Goal: Communication & Community: Ask a question

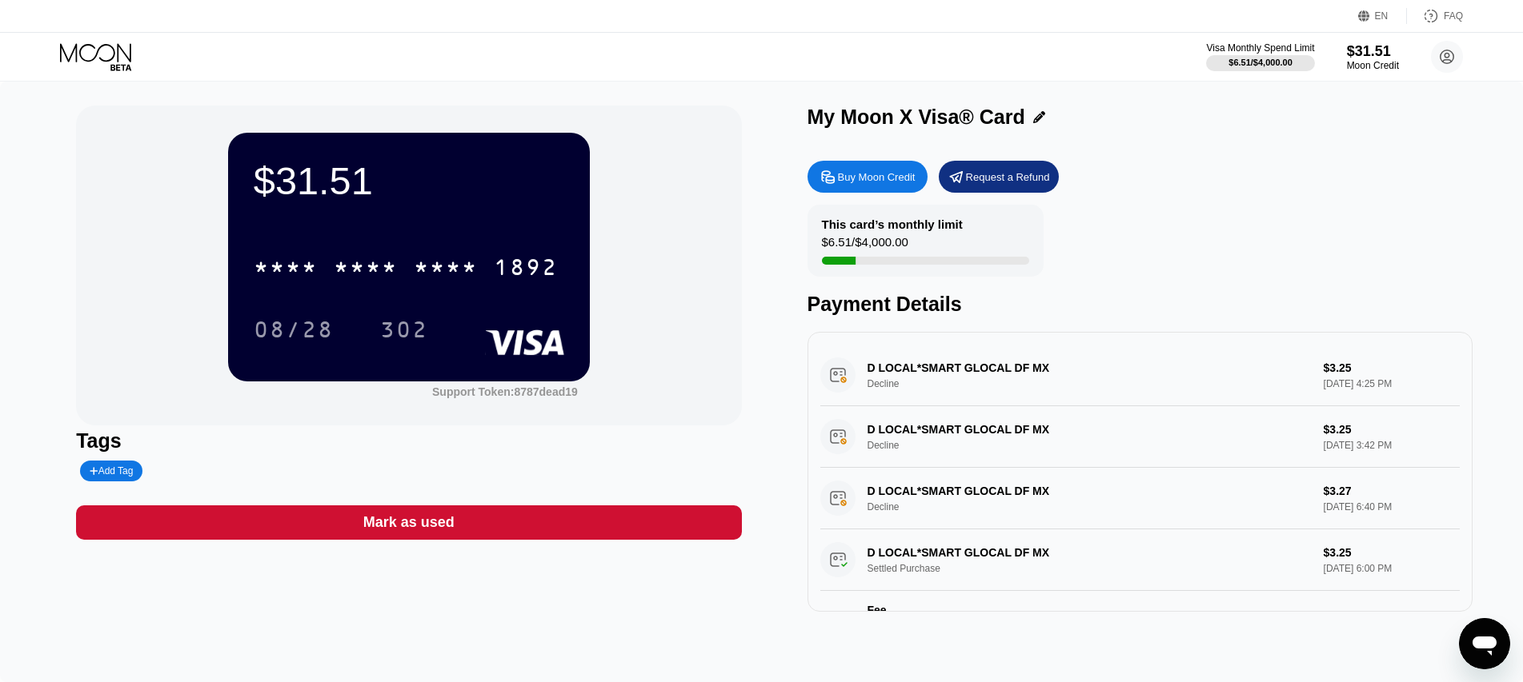
click at [983, 434] on div "D LOCAL*SMART GLOCAL DF MX Decline $3.25 [DATE] 3:42 PM" at bounding box center [1139, 437] width 639 height 62
click at [1499, 654] on div "Open messaging window" at bounding box center [1484, 644] width 48 height 48
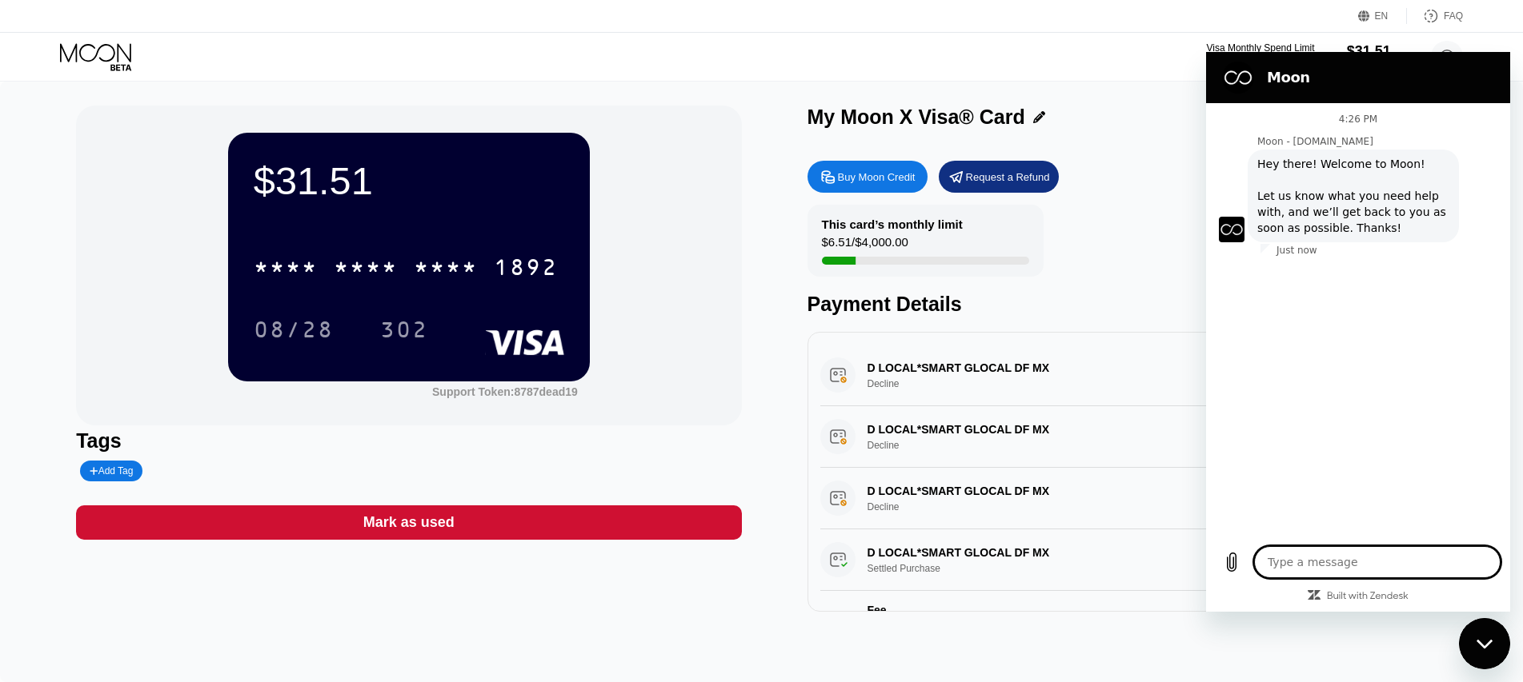
type textarea "x"
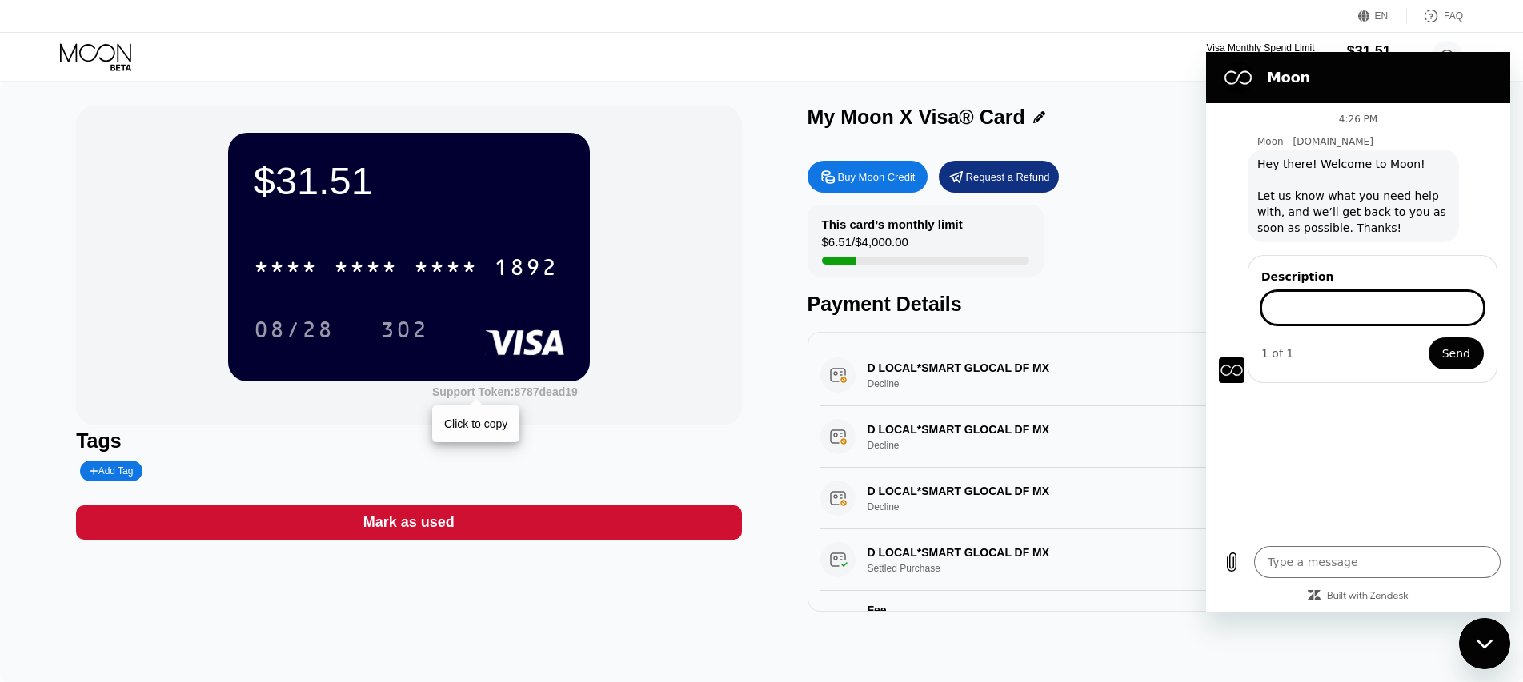
click at [570, 396] on div "Support Token: 8787dead19" at bounding box center [505, 392] width 146 height 13
click at [1399, 291] on input "Description" at bounding box center [1372, 308] width 222 height 34
type input "Hi"
click at [1428, 338] on button "Send" at bounding box center [1455, 354] width 55 height 32
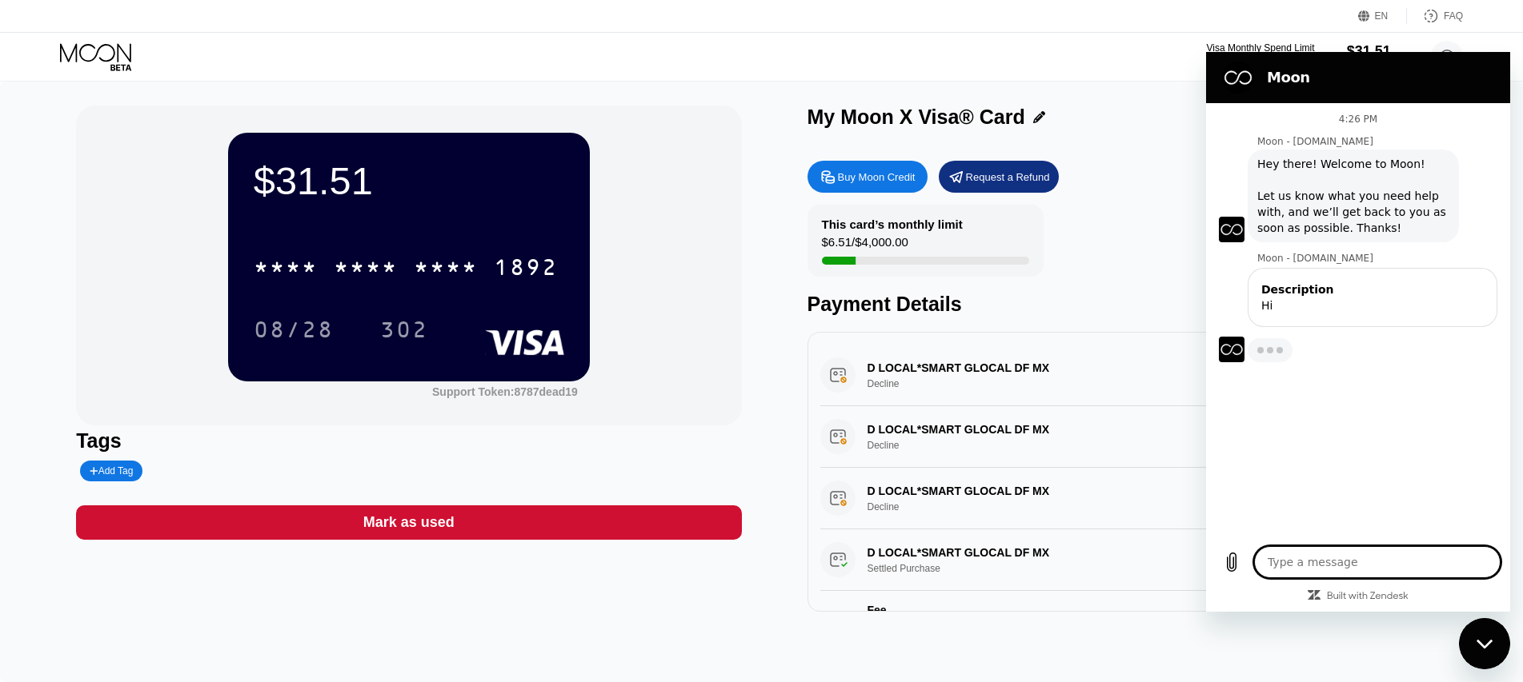
type textarea "x"
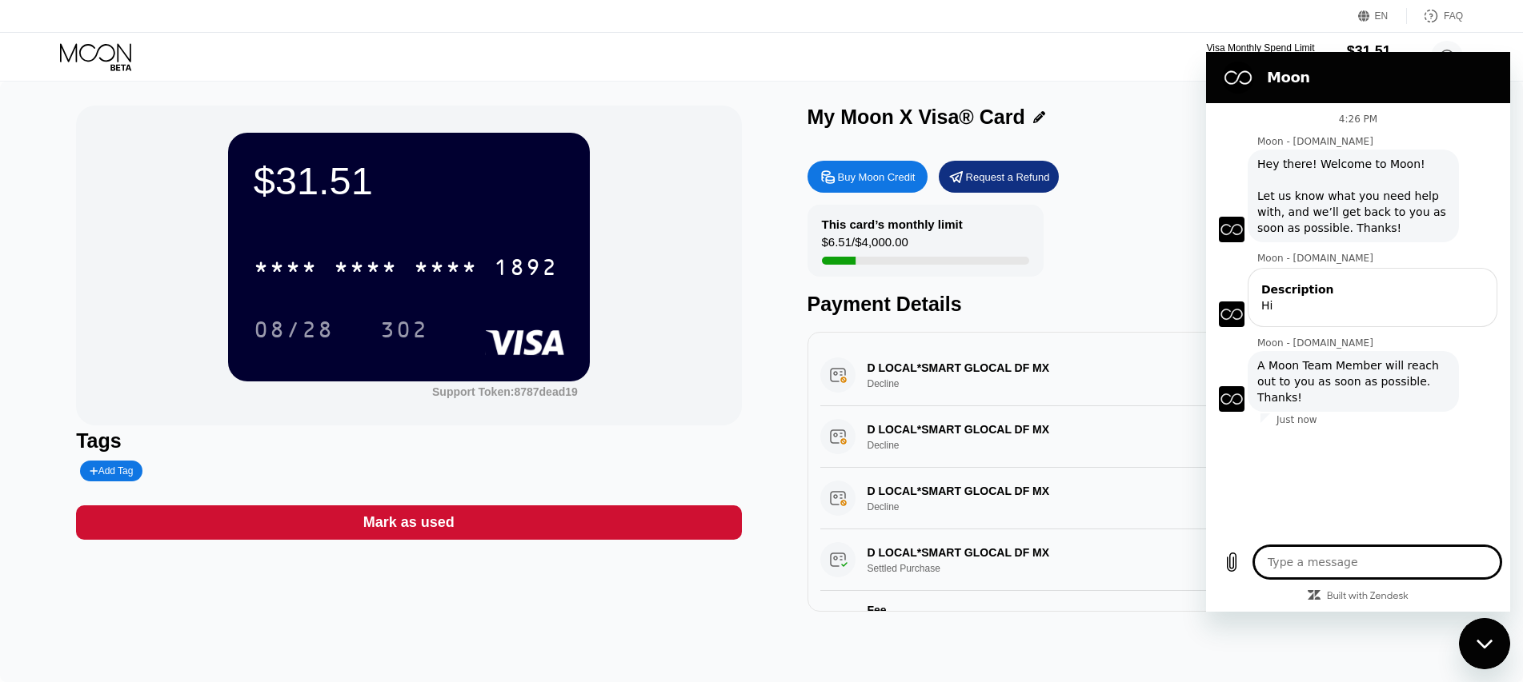
type textarea "I"
type textarea "x"
type textarea "I"
type textarea "x"
type textarea "I t"
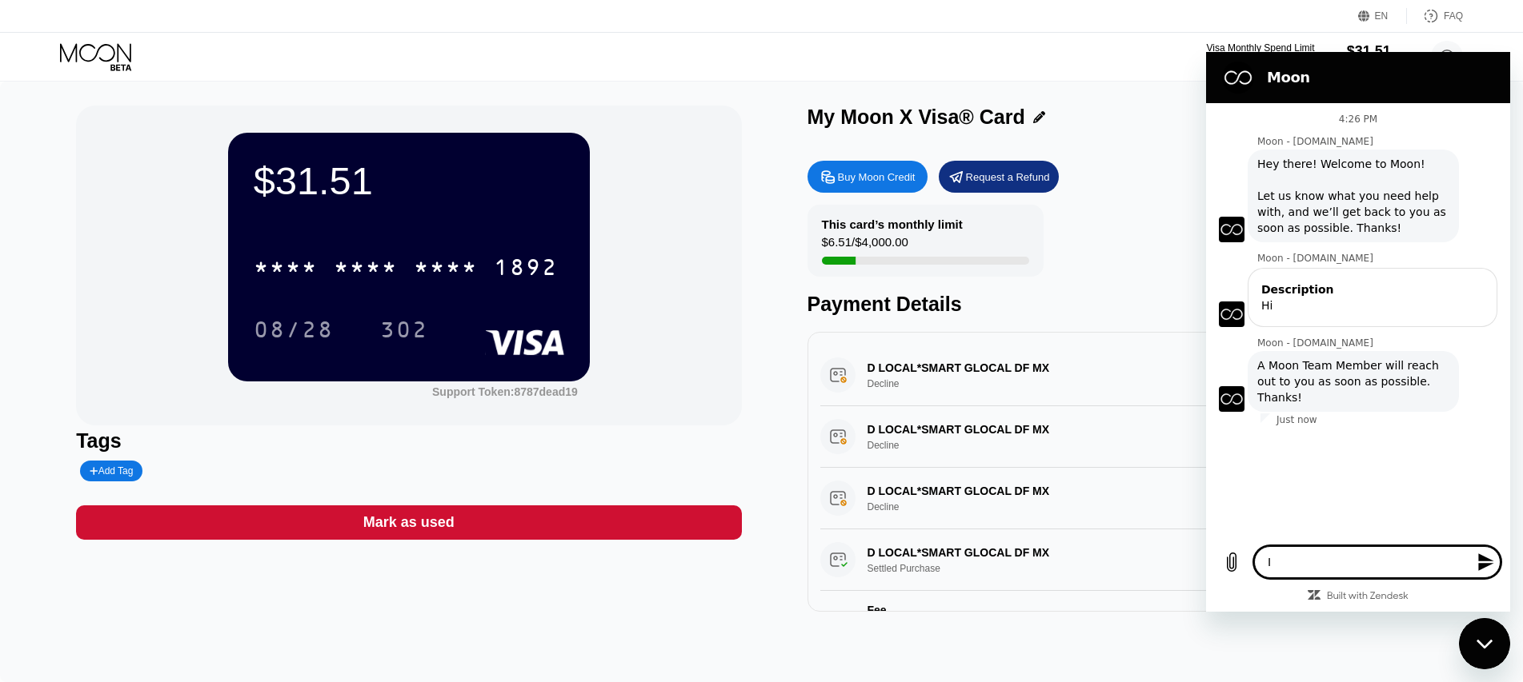
type textarea "x"
type textarea "I tr"
type textarea "x"
type textarea "I try"
type textarea "x"
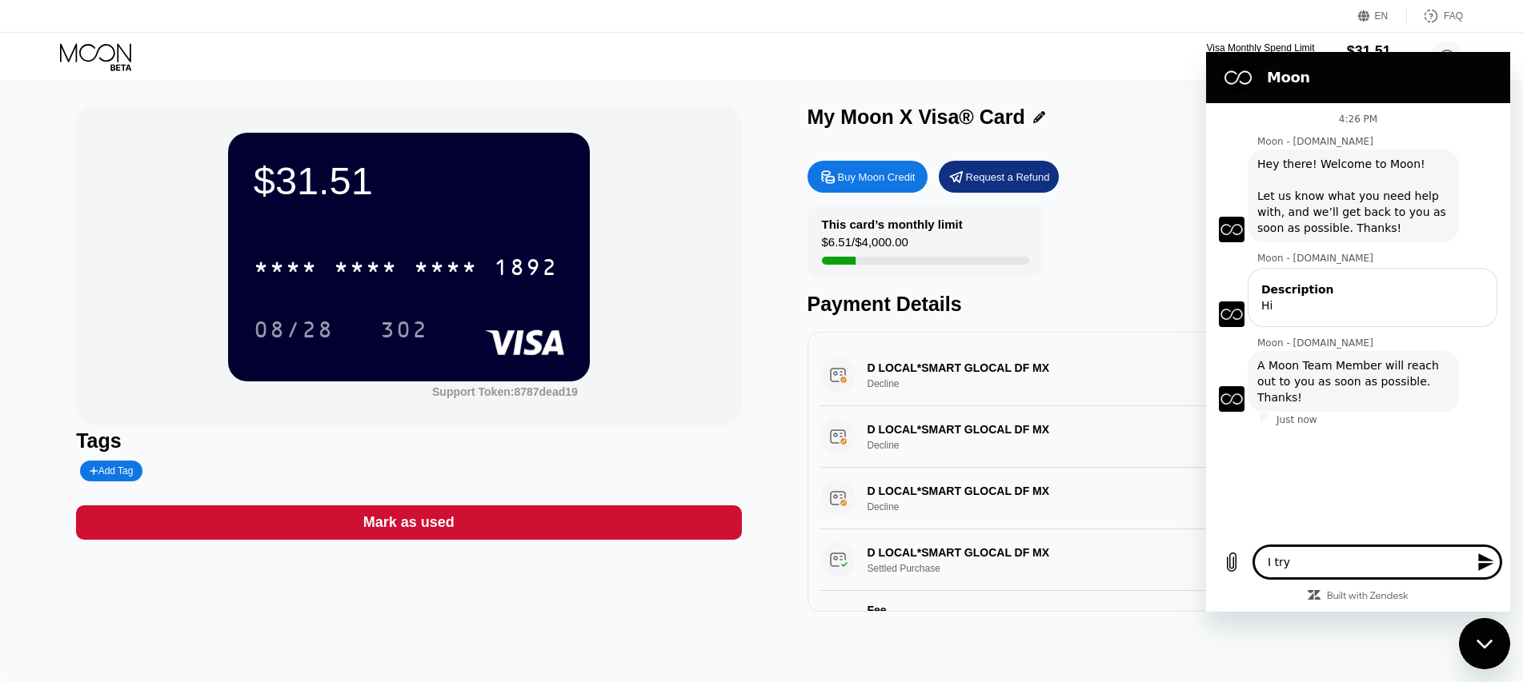
type textarea "I try"
type textarea "x"
type textarea "I try t"
type textarea "x"
type textarea "I try to"
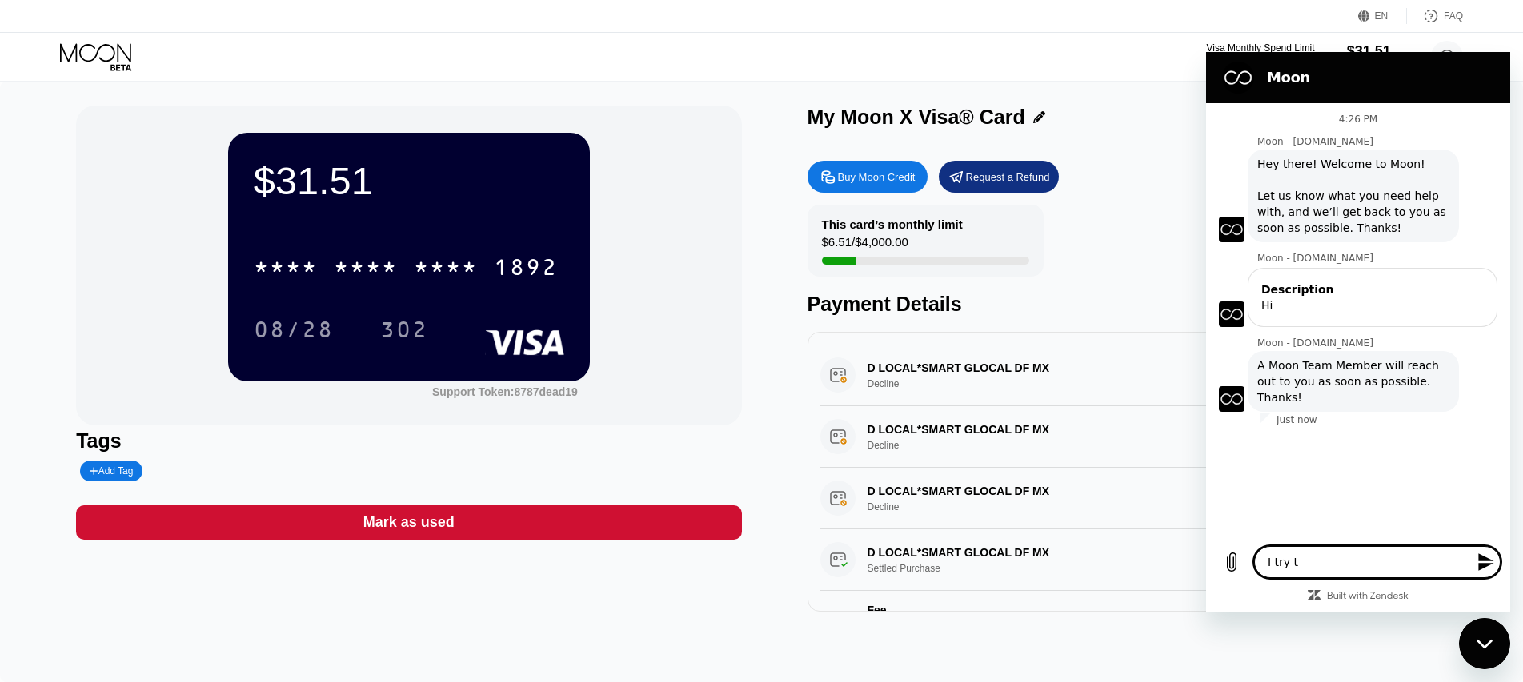
type textarea "x"
type textarea "I try to"
type textarea "x"
type textarea "I try to p"
type textarea "x"
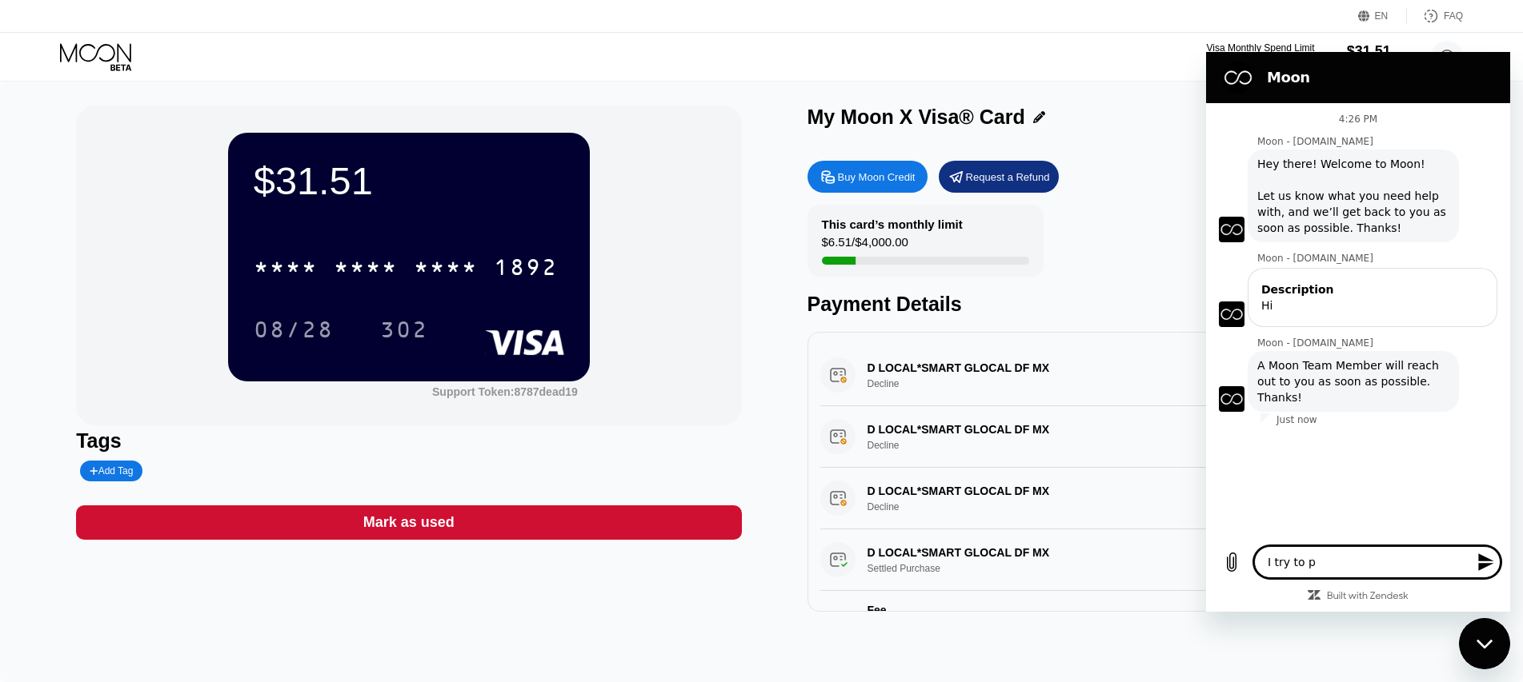
type textarea "I try to pu"
type textarea "x"
type textarea "I try to put"
type textarea "x"
type textarea "I try to pu"
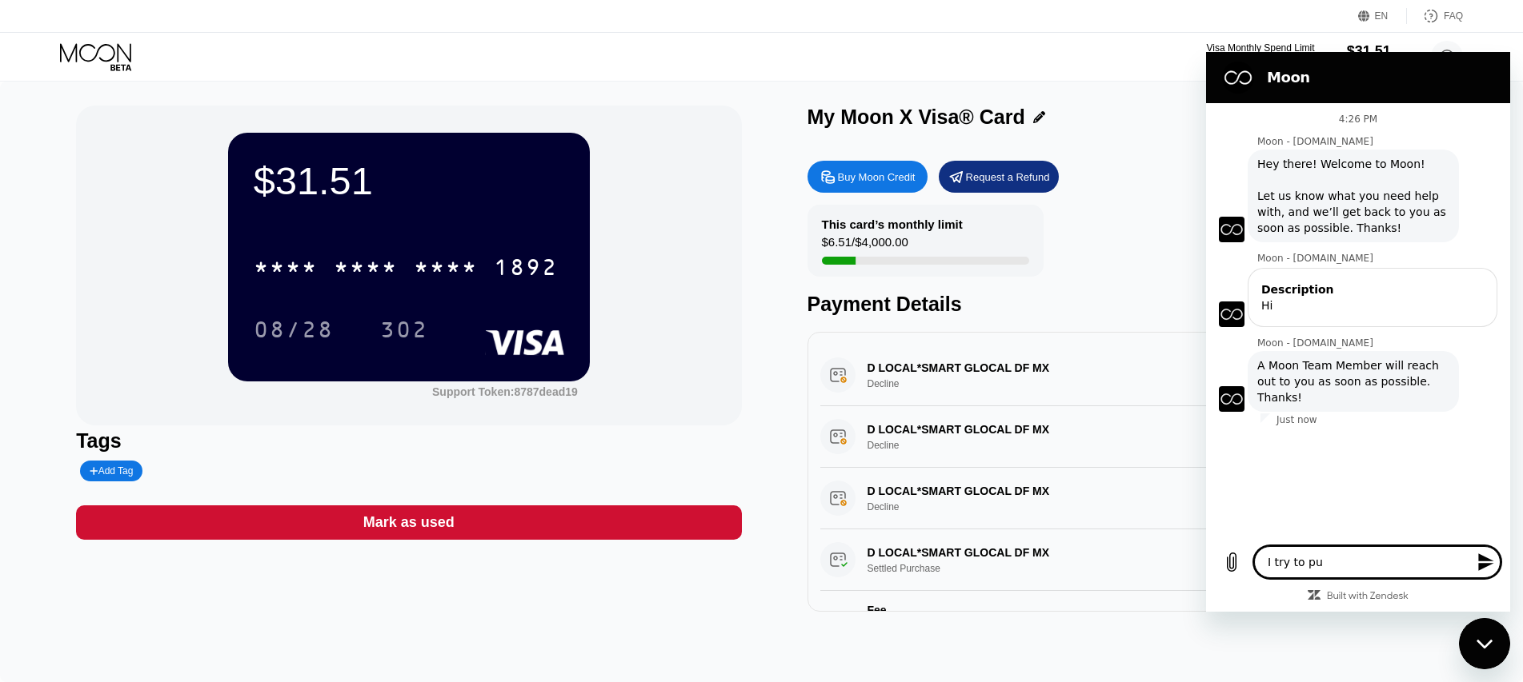
type textarea "x"
type textarea "I try to pur"
type textarea "x"
type textarea "I try to purc"
type textarea "x"
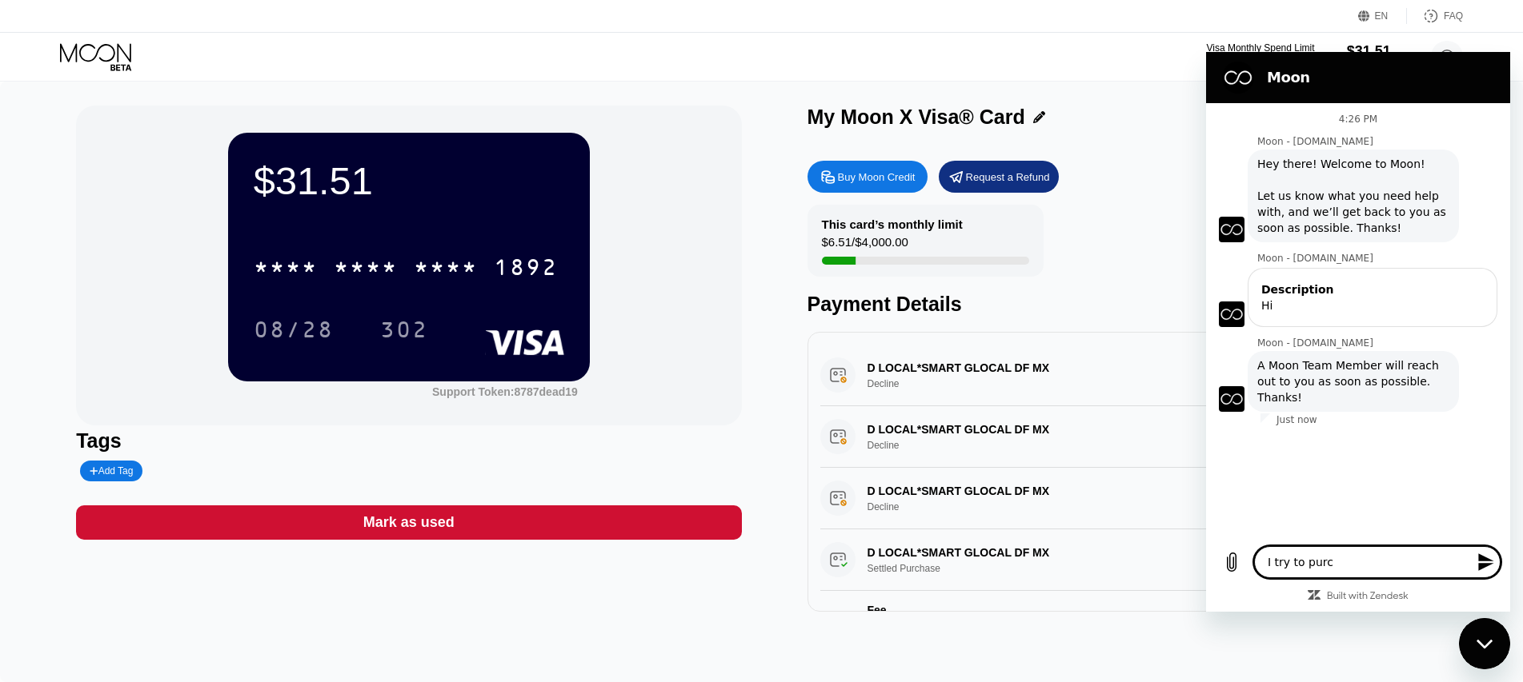
type textarea "I try to purch"
type textarea "x"
type textarea "I try to purche"
type textarea "x"
type textarea "I try to purches"
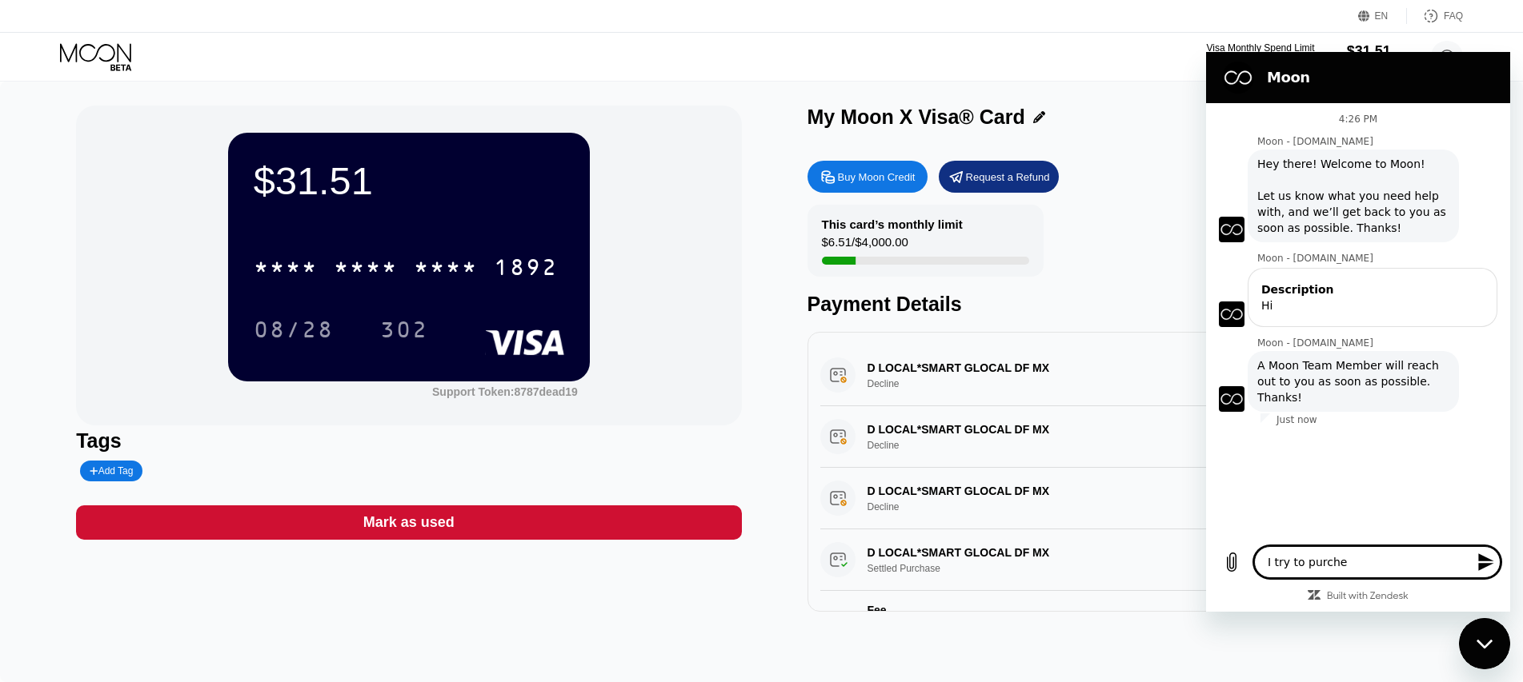
type textarea "x"
type textarea "I try to purches"
type textarea "x"
type textarea "I try to purches u"
type textarea "x"
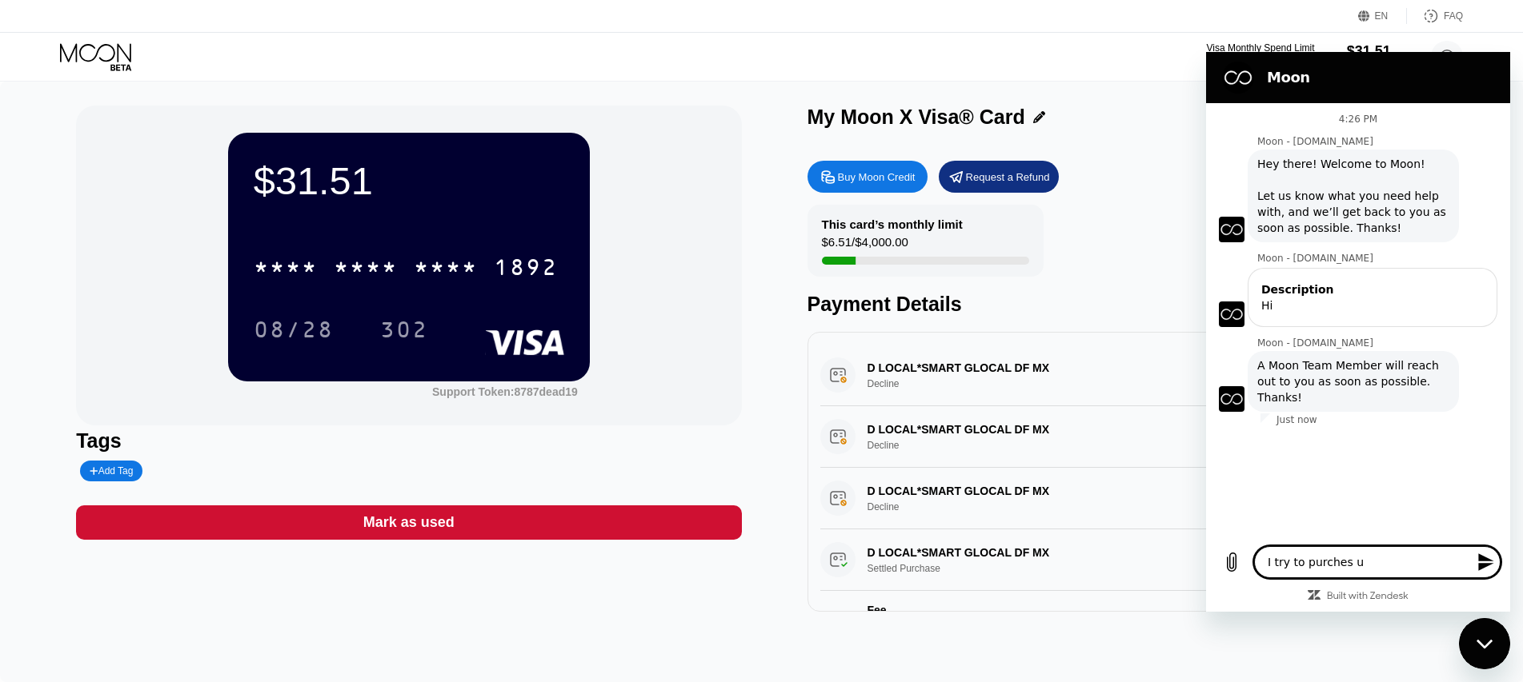
type textarea "I try to purches us"
type textarea "x"
type textarea "I try to purches usi"
type textarea "x"
type textarea "I try to purches usin"
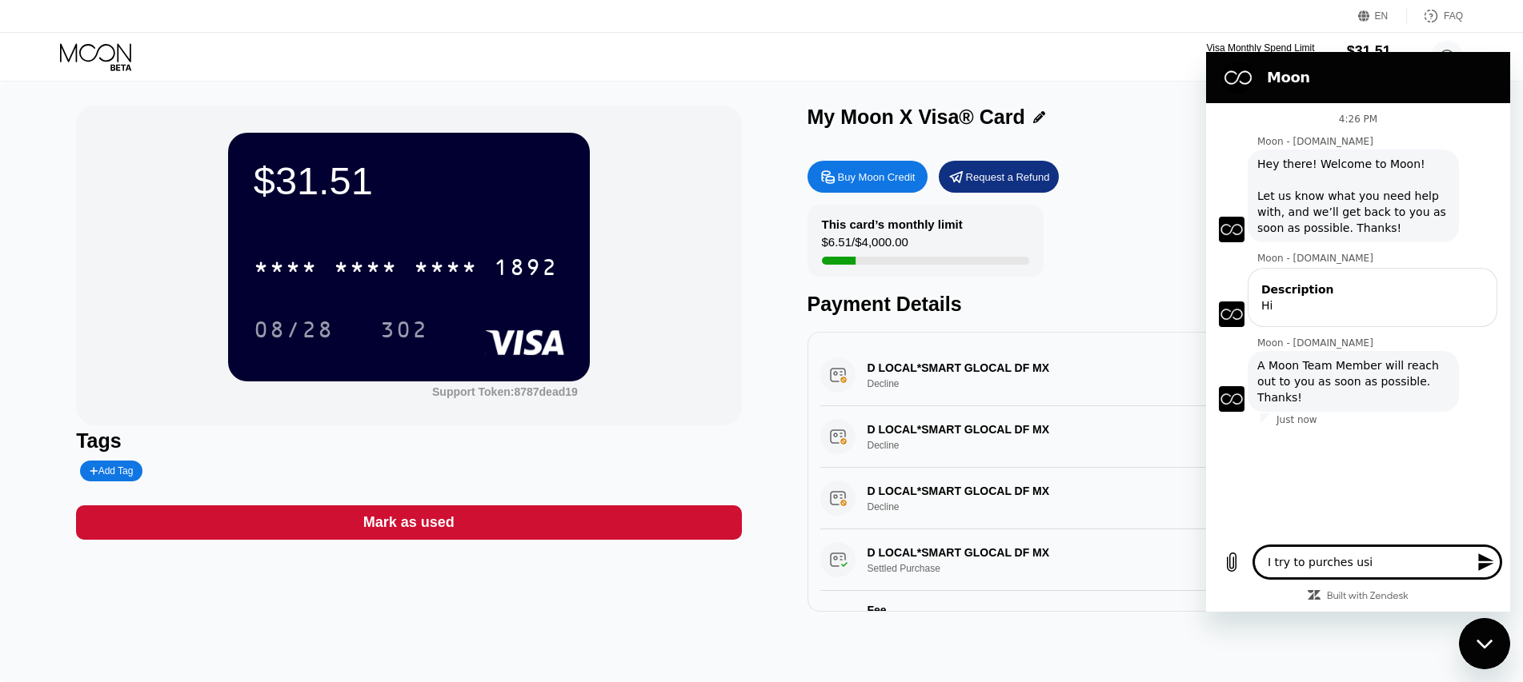
type textarea "x"
type textarea "I try to purches using"
type textarea "x"
type textarea "I try to purches using"
type textarea "x"
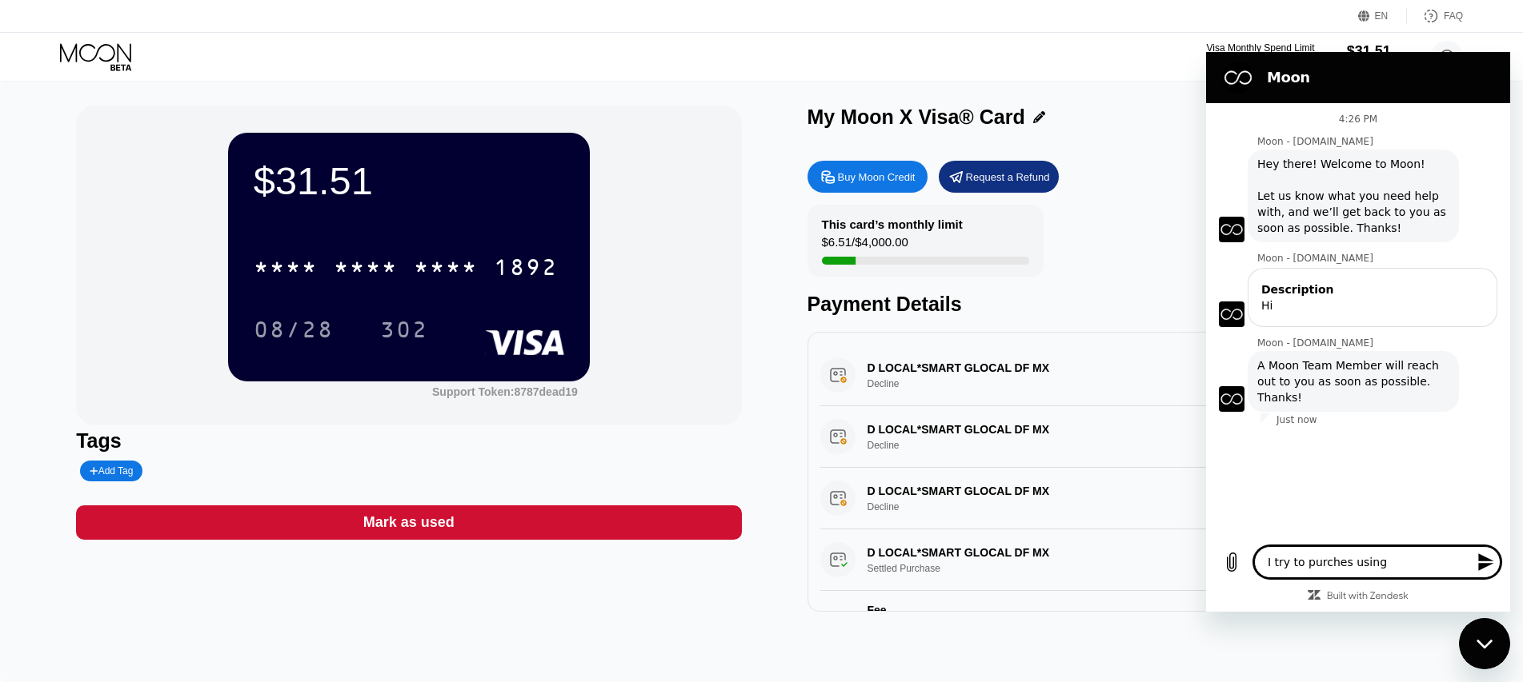
type textarea "I try to purches using m"
type textarea "x"
type textarea "I try to purches using my"
type textarea "x"
type textarea "I try to purches using my"
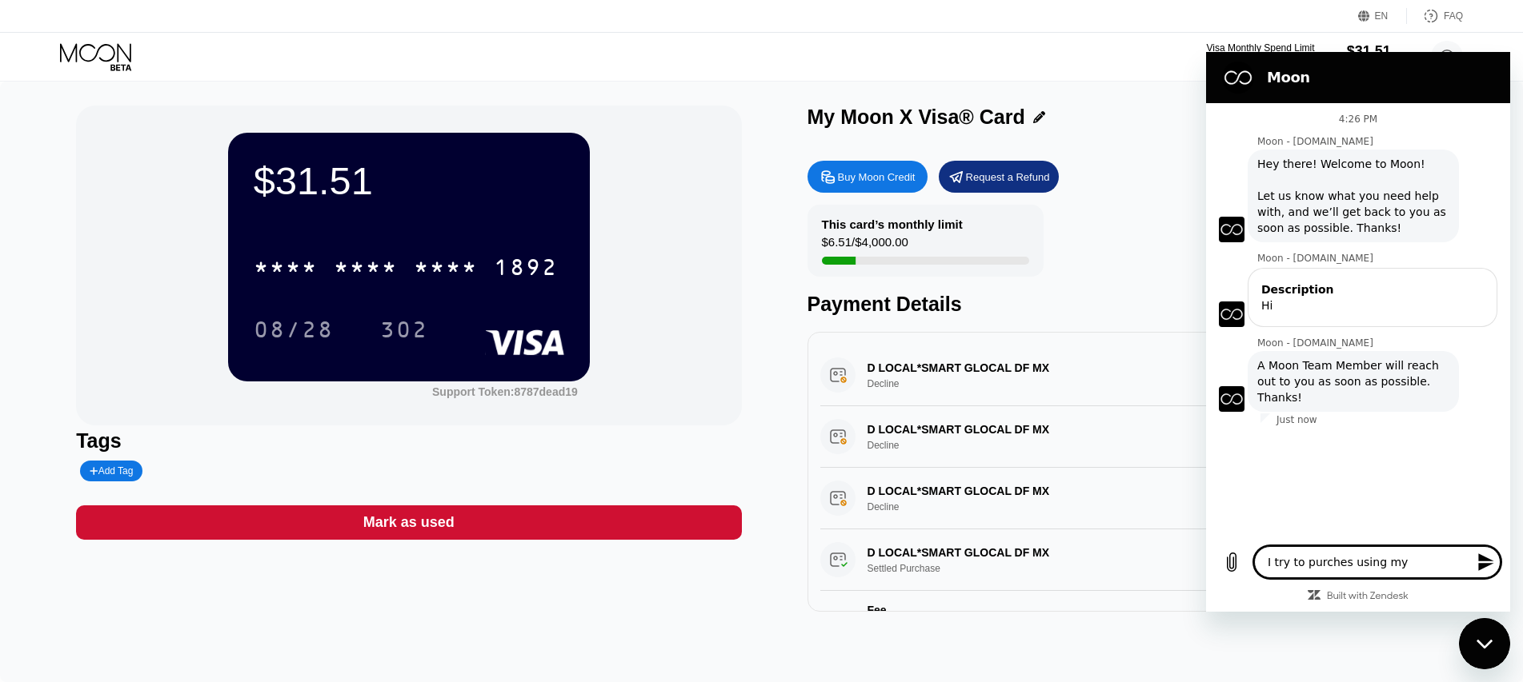
type textarea "x"
type textarea "I try to purches using my m"
type textarea "x"
type textarea "I try to purches using my mo"
type textarea "x"
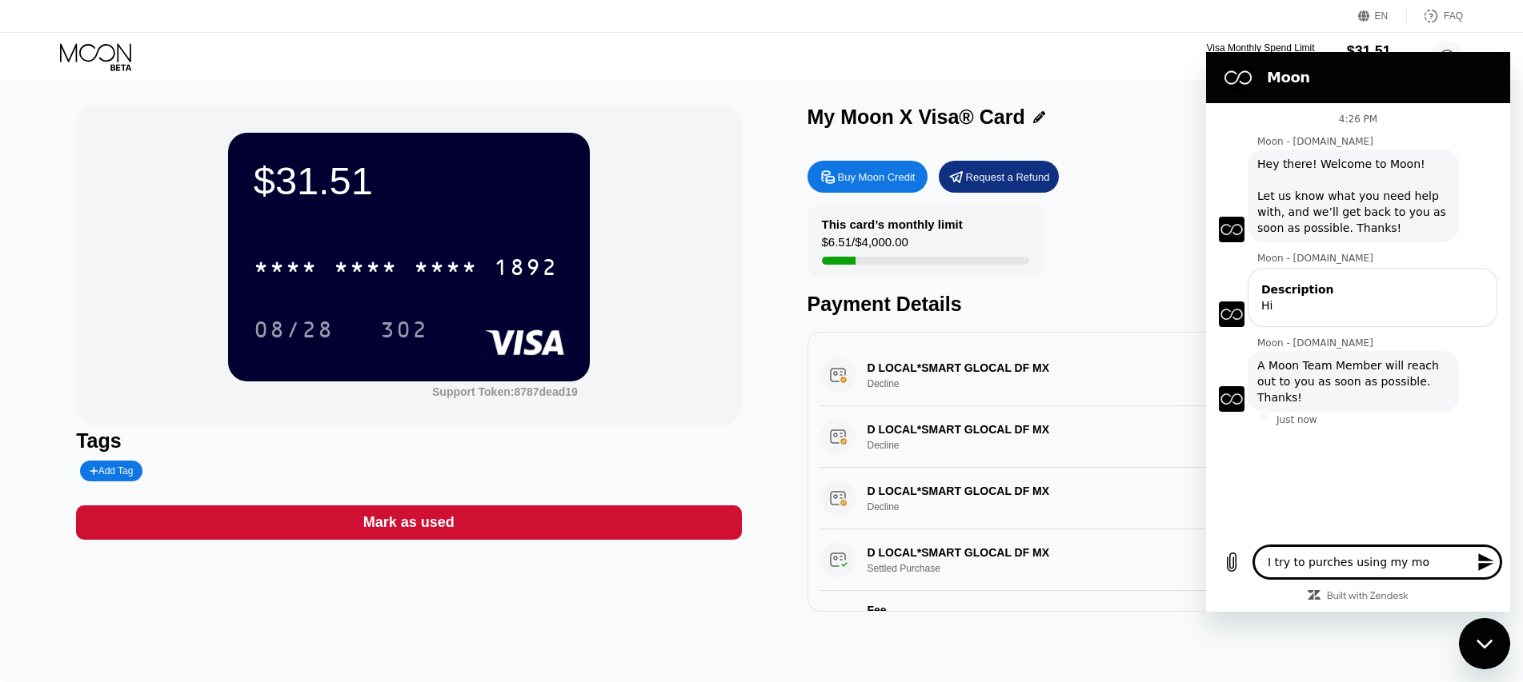
type textarea "I try to purches using my moo"
type textarea "x"
type textarea "I try to purches using my moon"
type textarea "x"
type textarea "I try to purches using my moon"
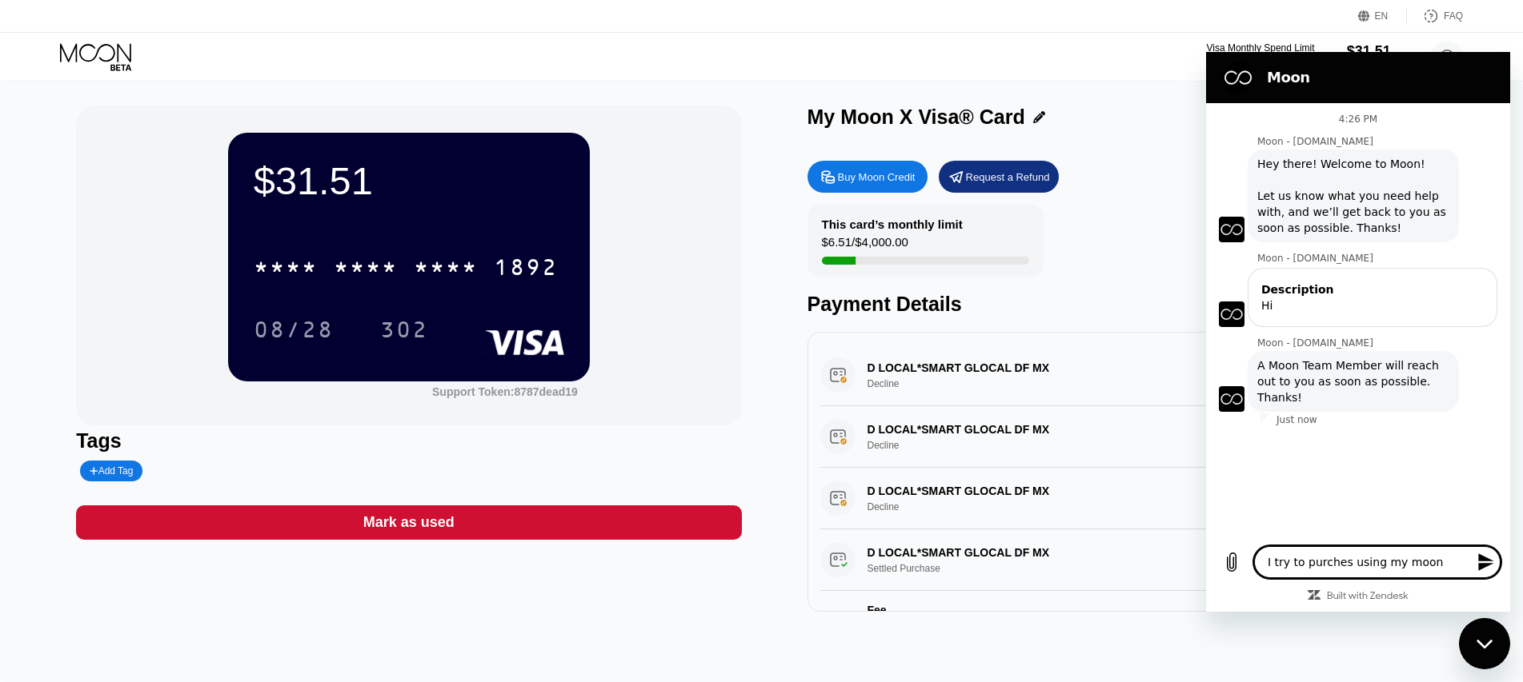
type textarea "x"
type textarea "I try to purches using my moon c"
type textarea "x"
type textarea "I try to purches using my moon ca"
type textarea "x"
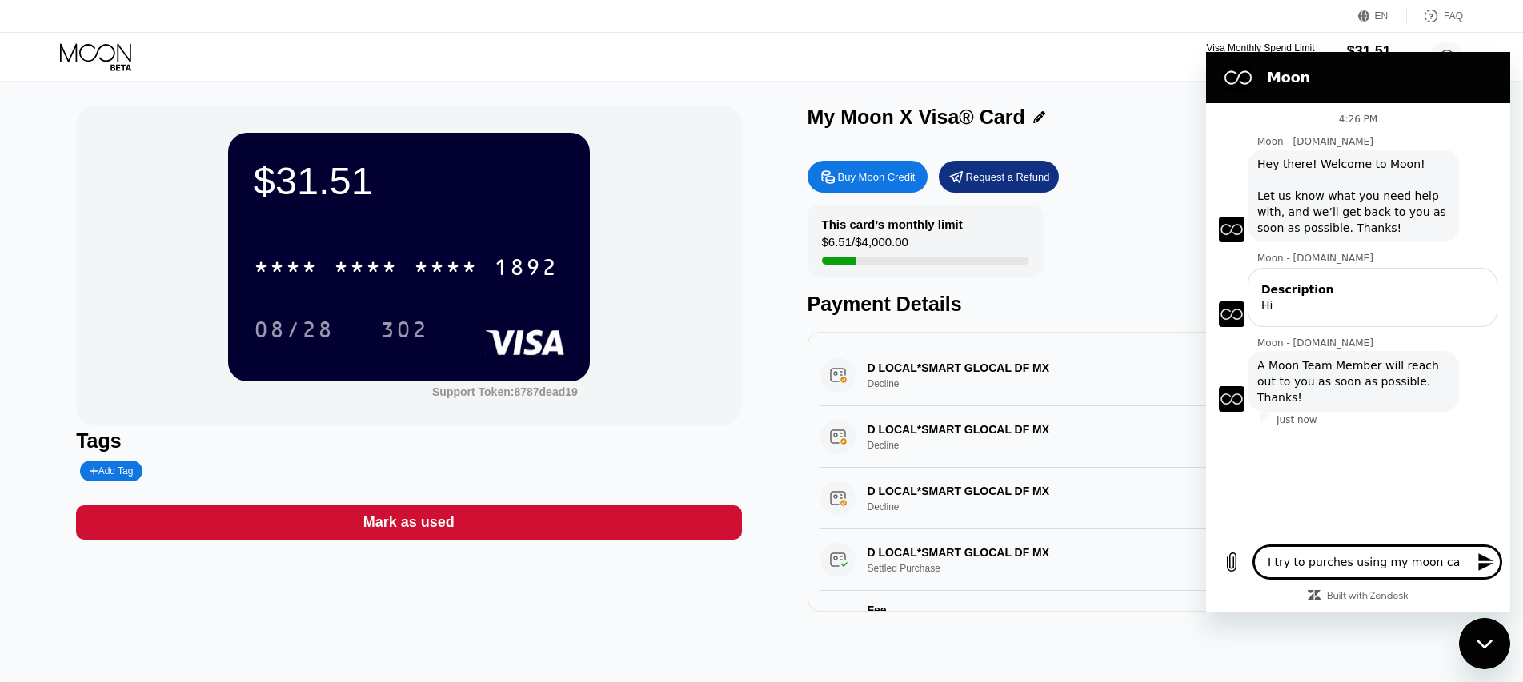
type textarea "I try to purches using my moon car"
type textarea "x"
type textarea "I try to purches using my moon card"
type textarea "x"
type textarea "I try to purches using my moon card"
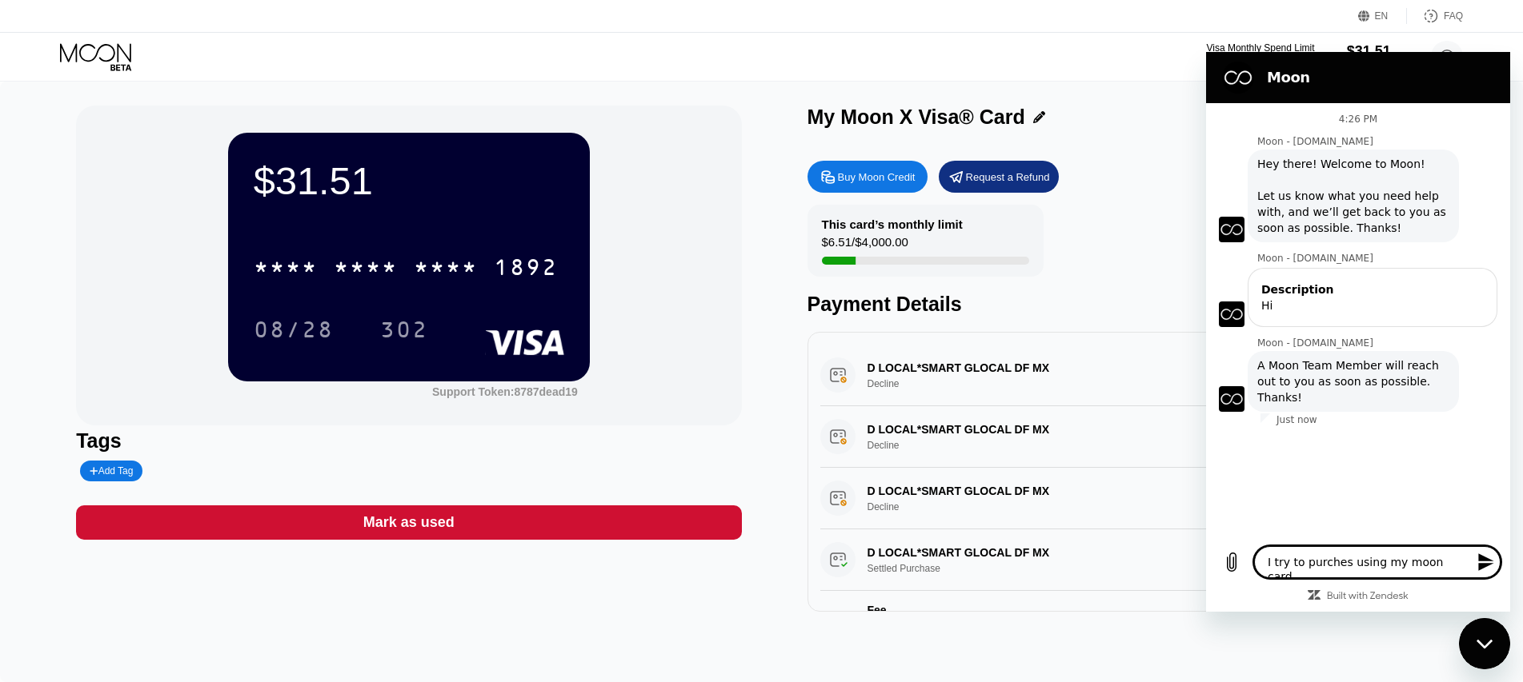
type textarea "x"
type textarea "I try to purches using my moon card b"
type textarea "x"
type textarea "I try to purches using my moon card bu"
type textarea "x"
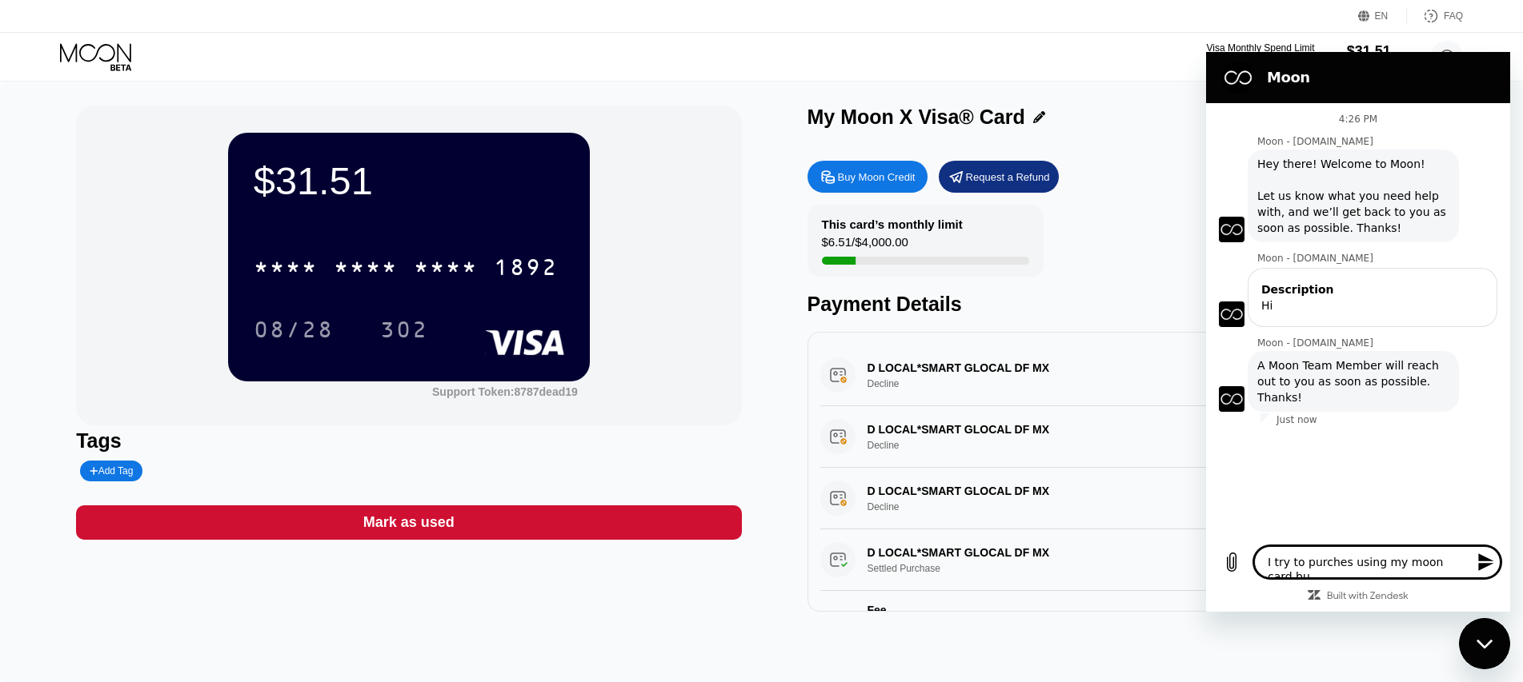
type textarea "I try to purches using my moon card but"
type textarea "x"
type textarea "I try to purches using my moon card but"
type textarea "x"
type textarea "I try to purches using my moon card but i"
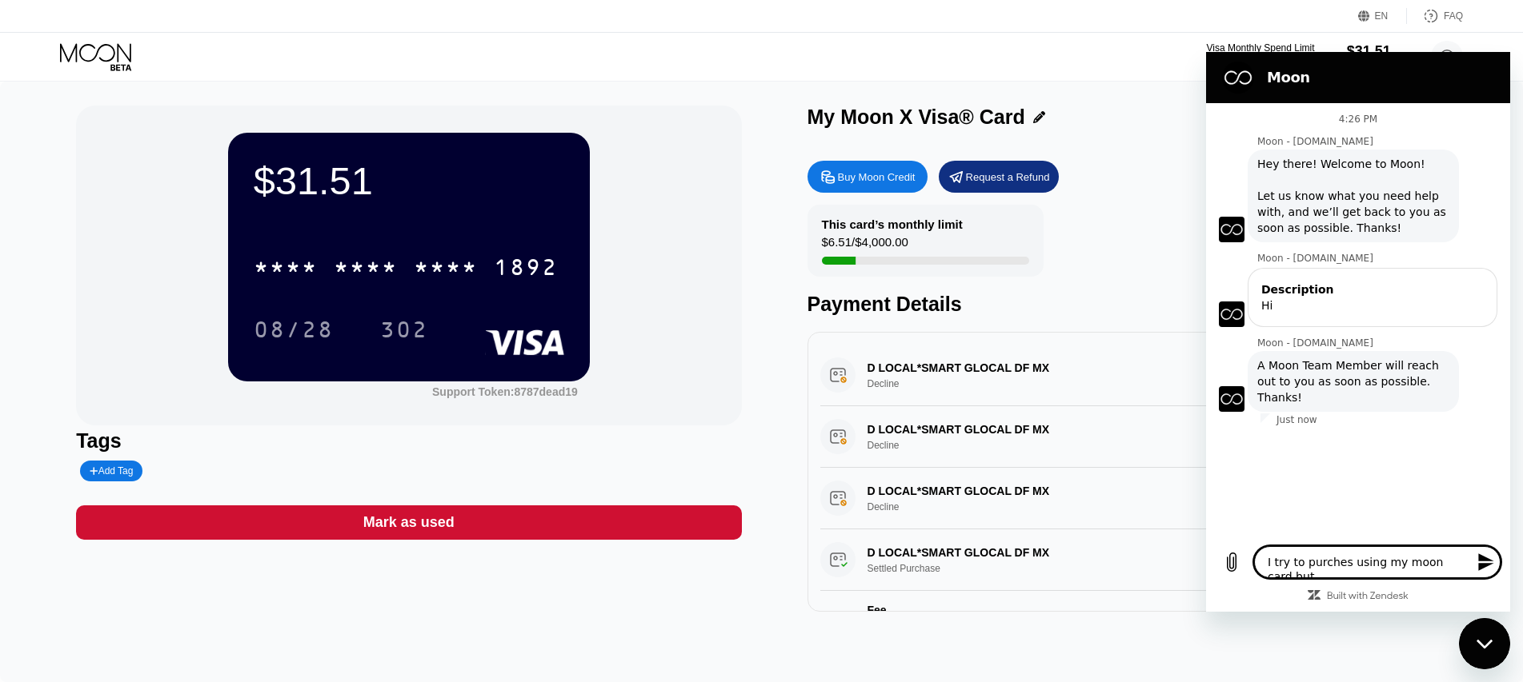
type textarea "x"
type textarea "I try to purches using my moon card but it"
type textarea "x"
type textarea "I try to purches using my moon card but it"
type textarea "x"
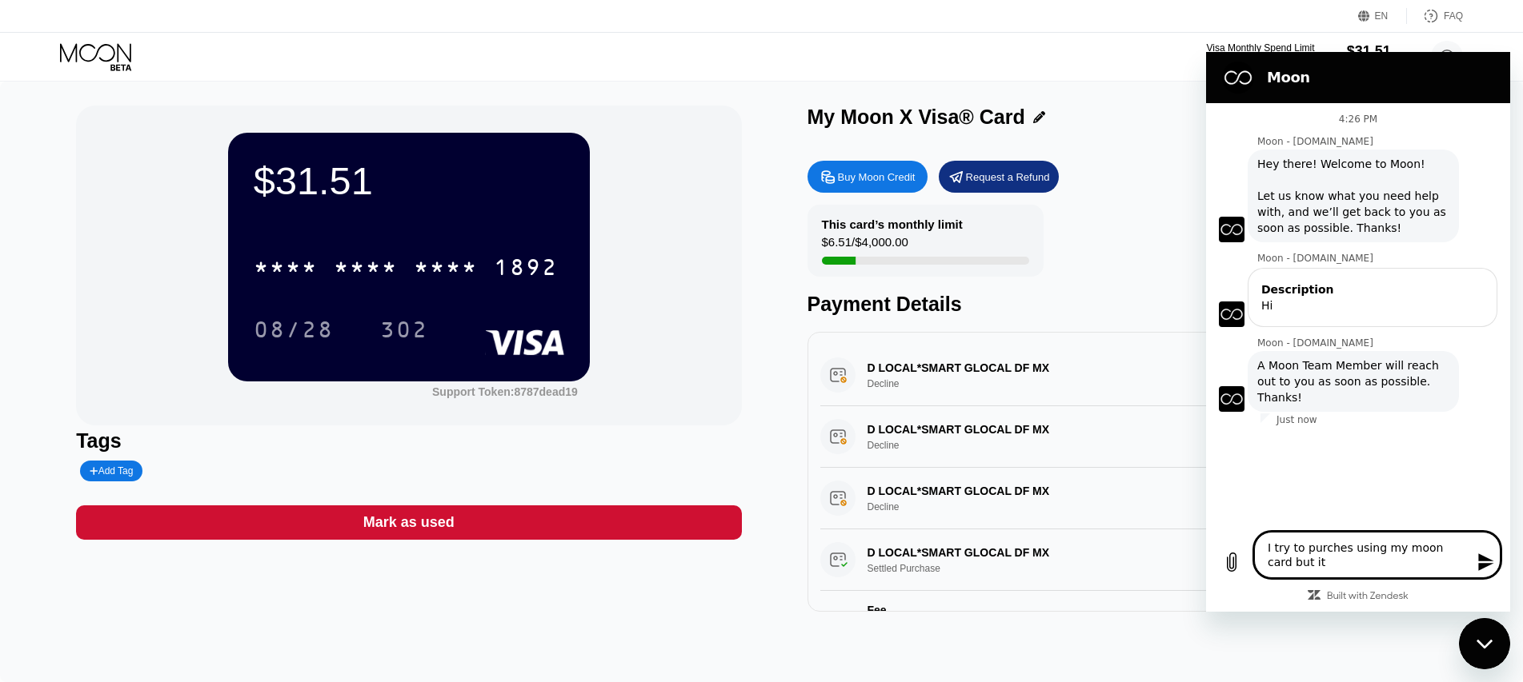
type textarea "I try to purches using my moon card but it w"
type textarea "x"
type textarea "I try to purches using my moon card but it wi"
type textarea "x"
type textarea "I try to purches using my moon card but it wil"
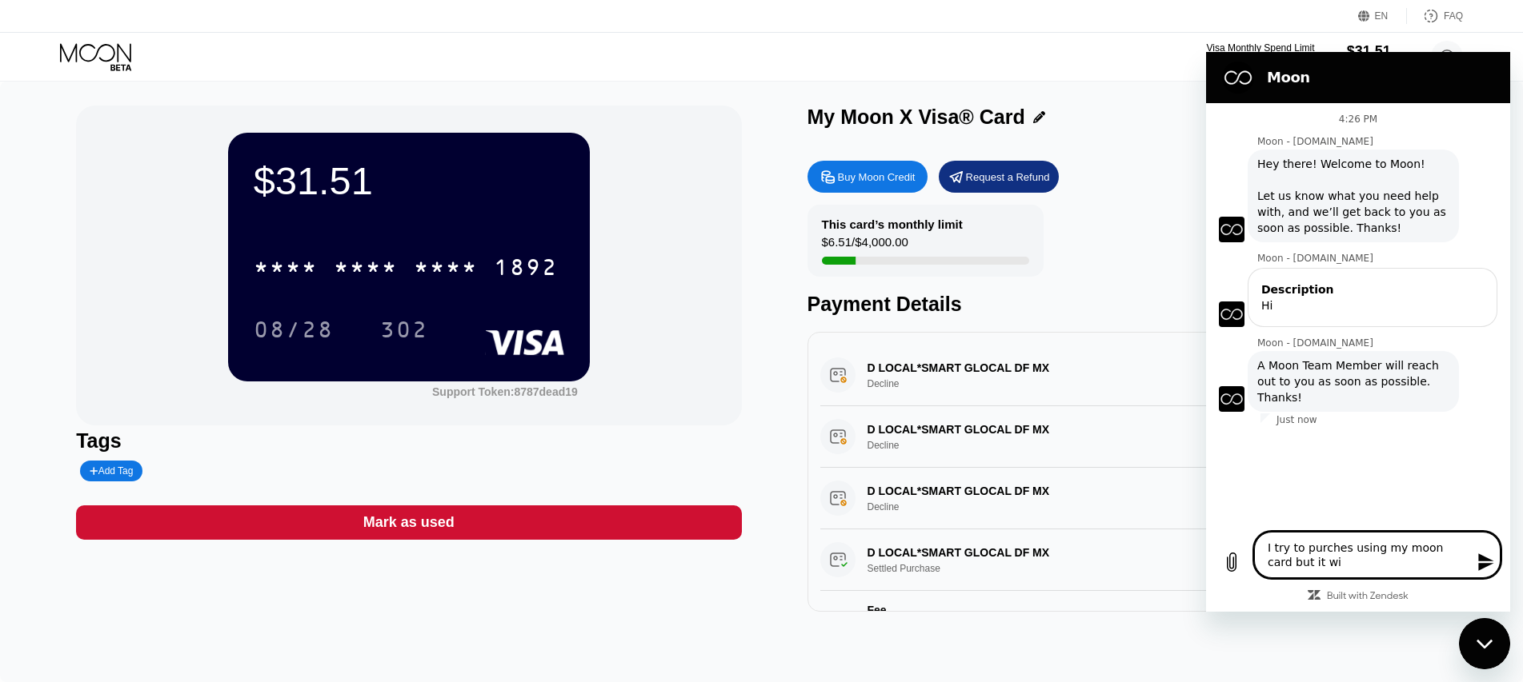
type textarea "x"
type textarea "I try to purches using my moon card but it will"
type textarea "x"
type textarea "I try to purches using my moon card but it will"
type textarea "x"
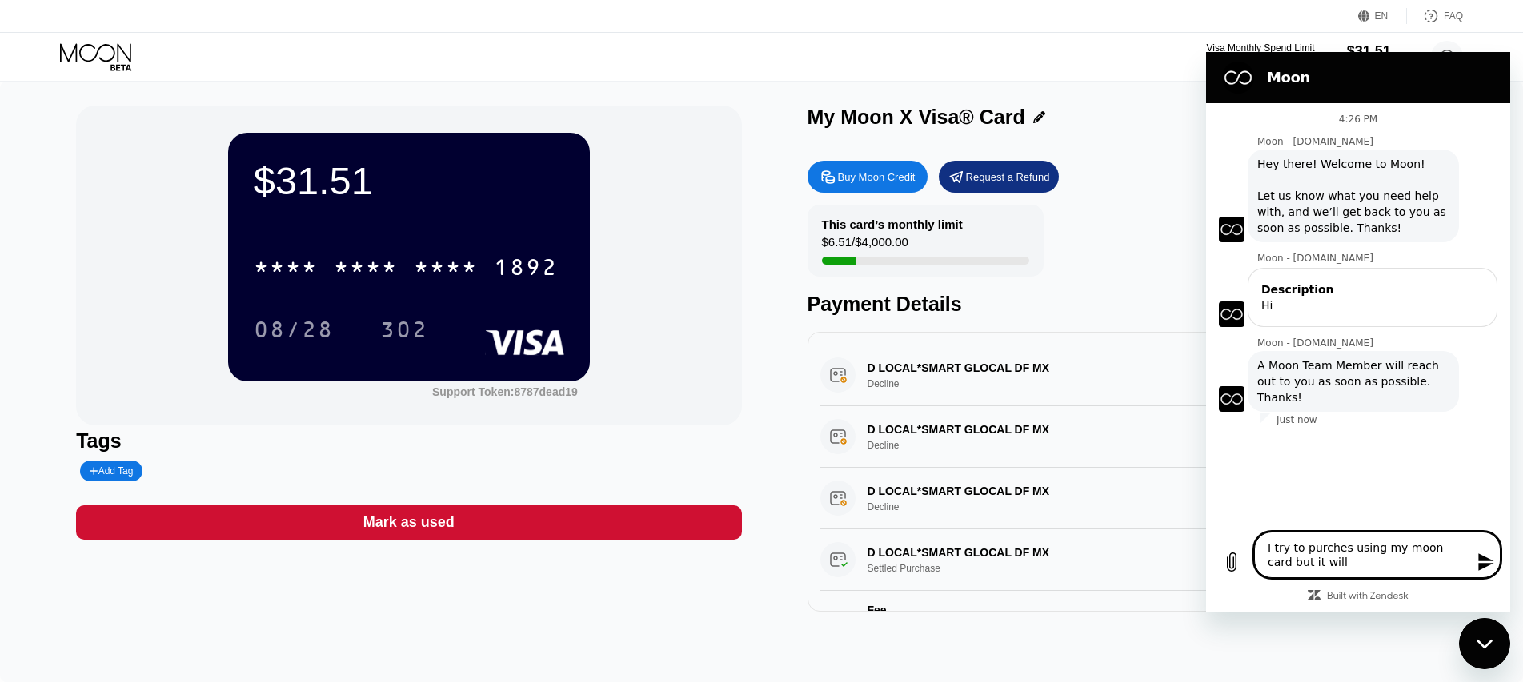
type textarea "I try to purches using my moon card but it will b"
type textarea "x"
type textarea "I try to purches using my moon card but it will be"
type textarea "x"
type textarea "I try to purches using my moon card but it will be"
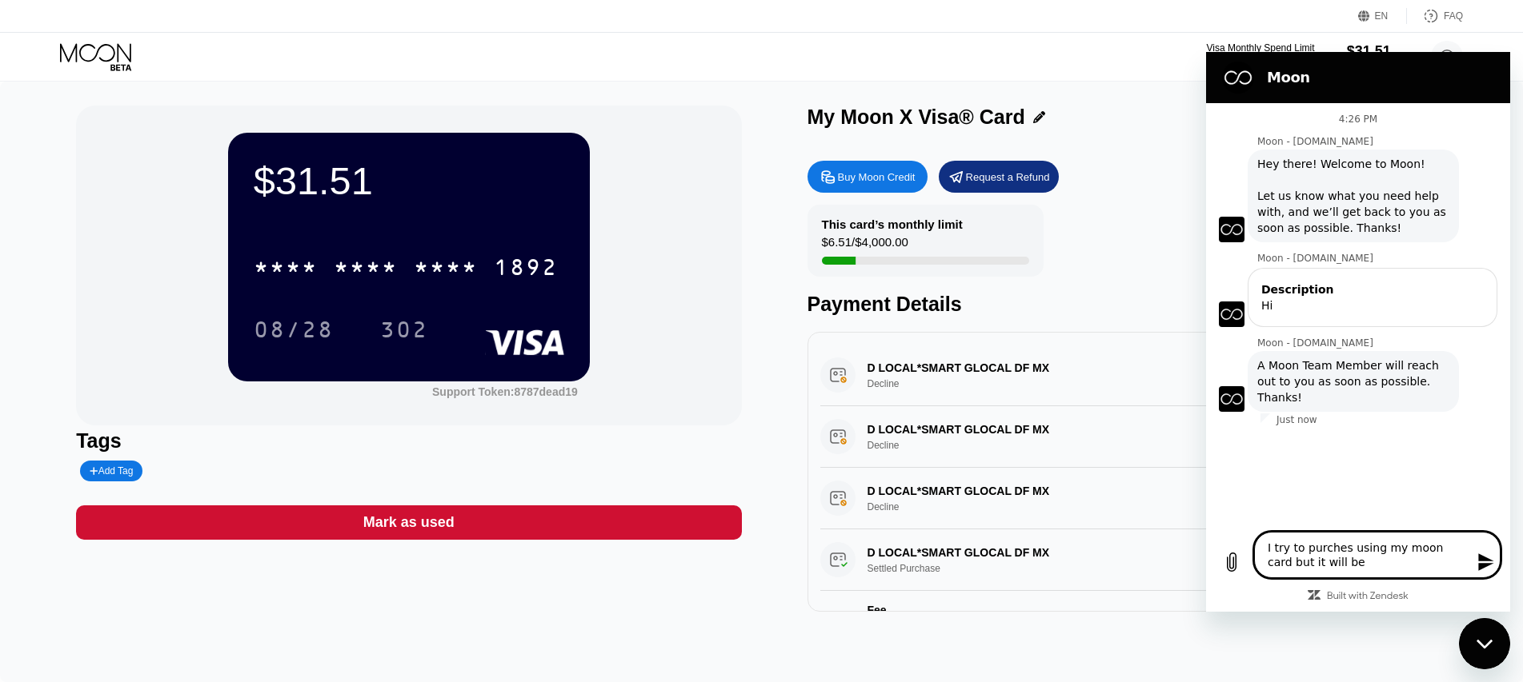
type textarea "x"
type textarea "I try to purches using my moon card but it will be d"
type textarea "x"
type textarea "I try to purches using my moon card but it will be de"
type textarea "x"
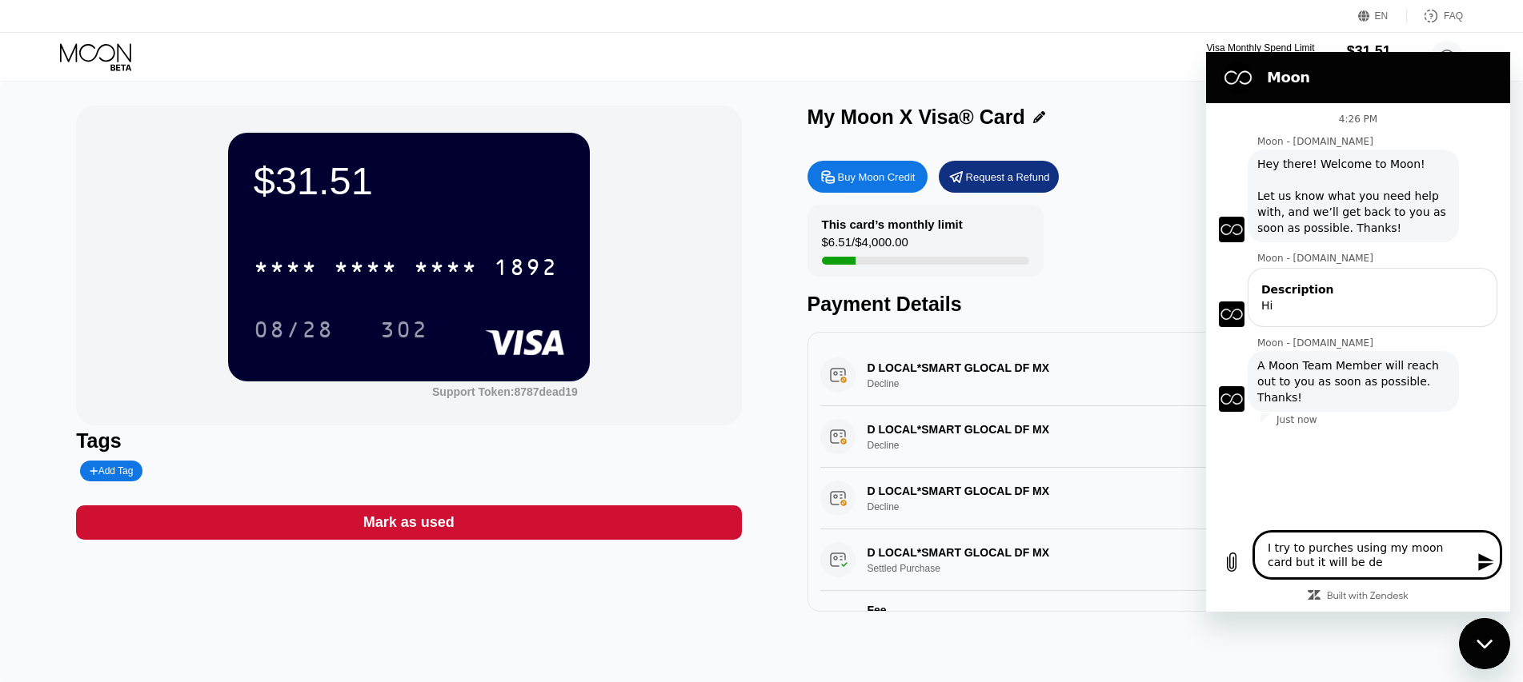
type textarea "I try to purches using my moon card but it will be dec"
type textarea "x"
type textarea "I try to purches using my moon card but it will be decl"
type textarea "x"
type textarea "I try to purches using my moon card but it will be decli"
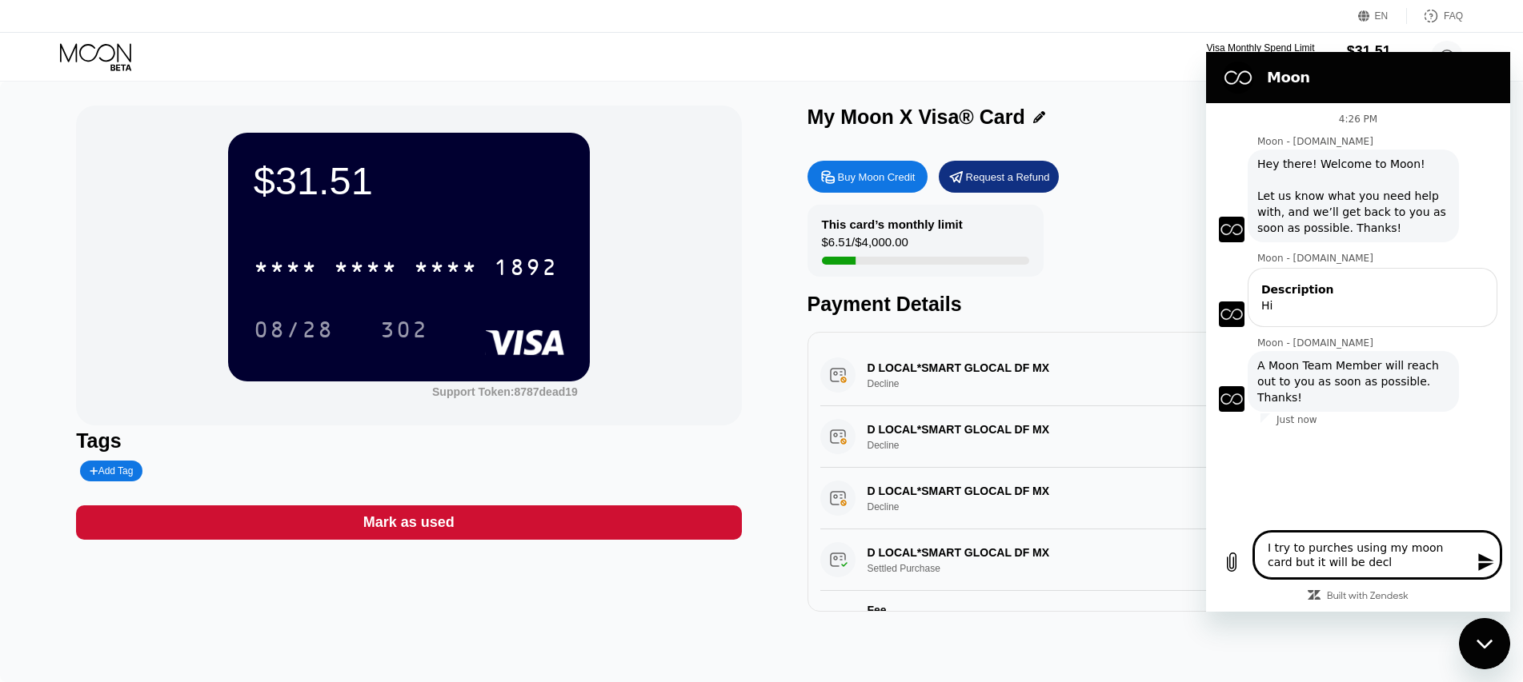
type textarea "x"
type textarea "I try to purches using my moon card but it will be declin"
type textarea "x"
type textarea "I try to purches using my moon card but it will be decline"
type textarea "x"
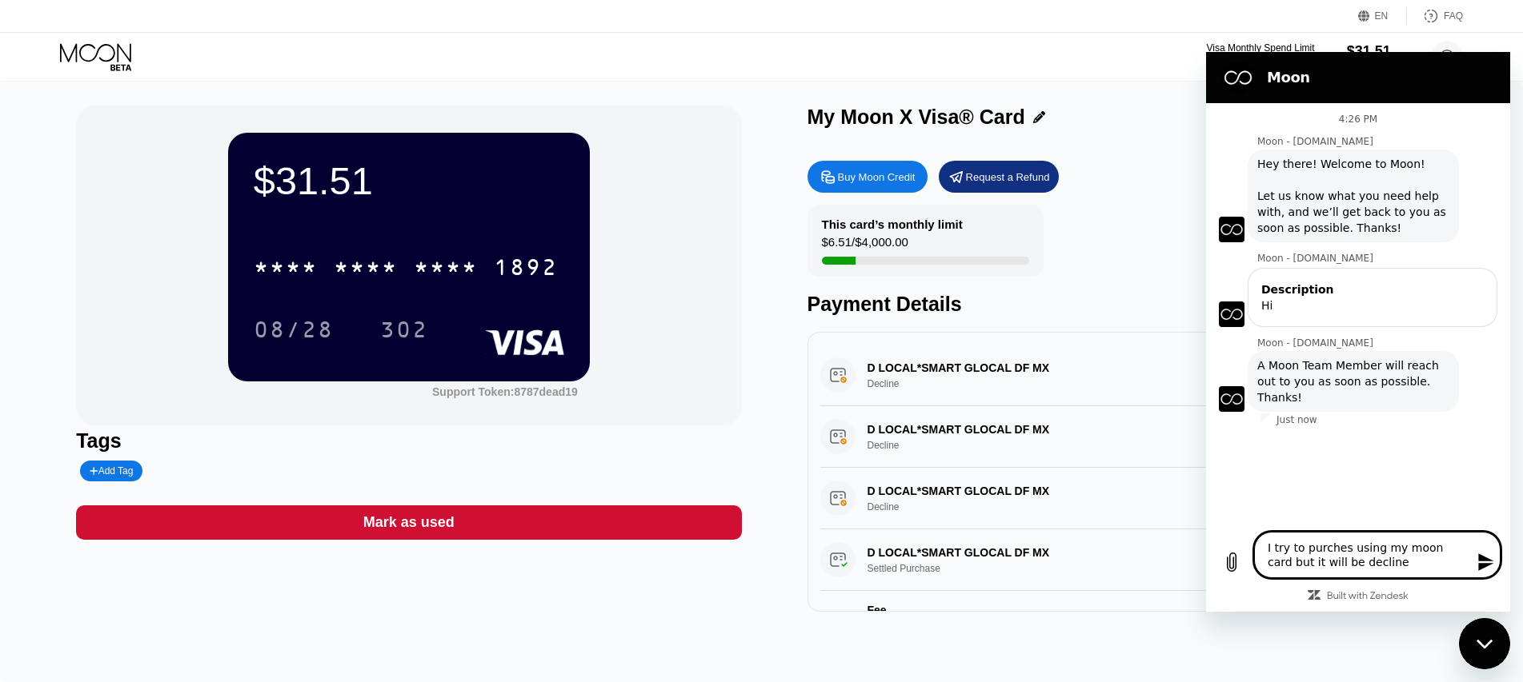
type textarea "I try to purches using my moon card but it will be declined"
type textarea "x"
type textarea "I try to purches using my moon card but it will be declined"
type textarea "x"
type textarea "I try to purches using my moon card but it will be declined a"
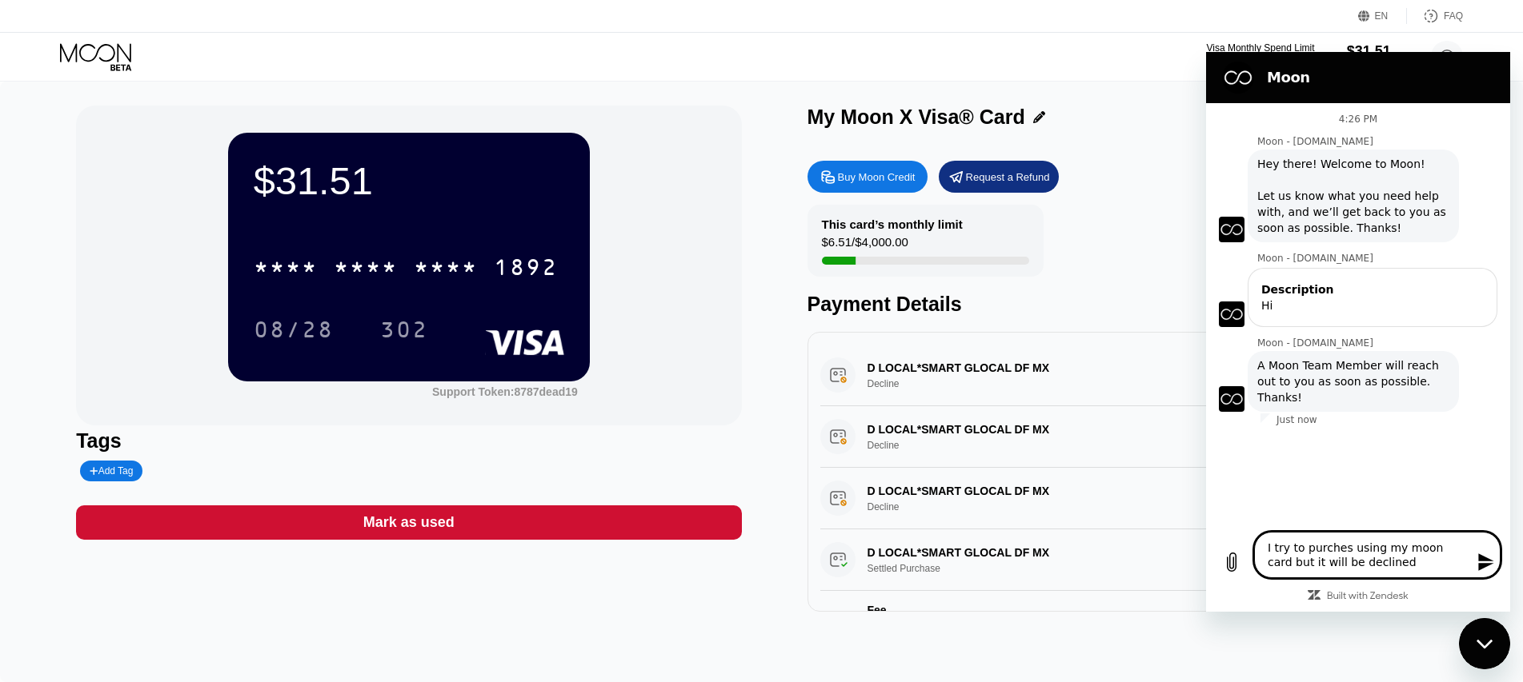
type textarea "x"
type textarea "I try to purches using my moon card but it will be declined an"
type textarea "x"
type textarea "I try to purches using my moon card but it will be declined any"
type textarea "x"
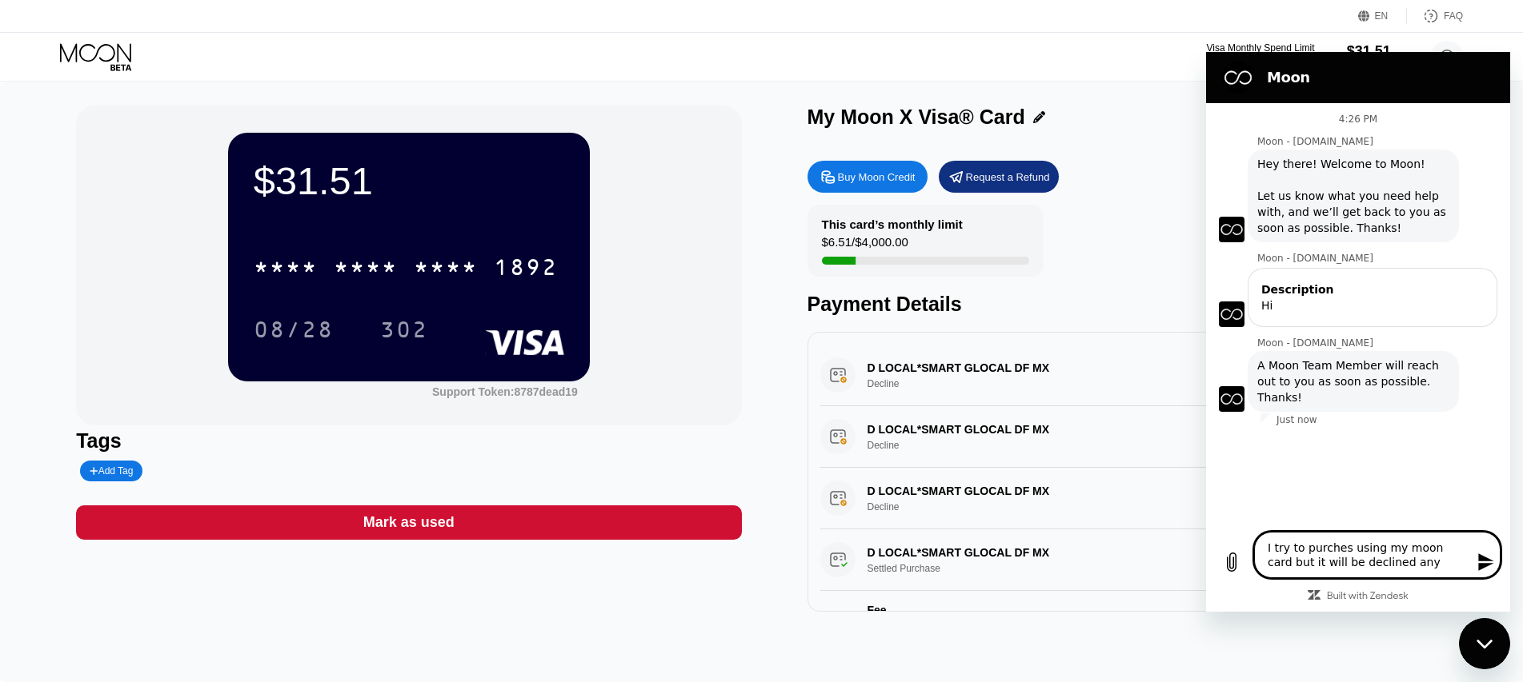
type textarea "I try to purches using my moon card but it will be declined anyt"
type textarea "x"
type textarea "I try to purches using my moon card but it will be declined anyti"
type textarea "x"
type textarea "I try to purches using my moon card but it will be declined anytim"
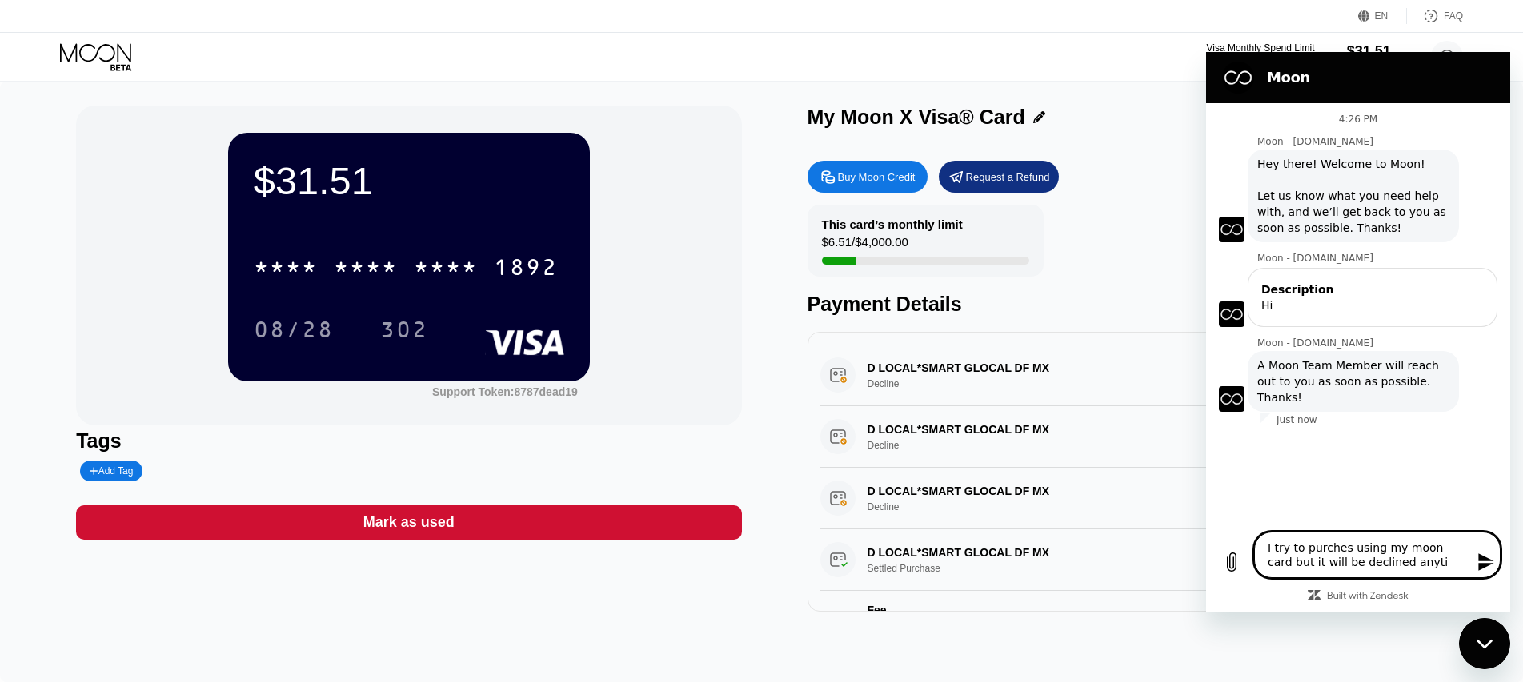
type textarea "x"
type textarea "I try to purches using my moon card but it will be declined anytime"
type textarea "x"
type textarea "I try to purches using my moon card but it will be declined anytime"
type textarea "x"
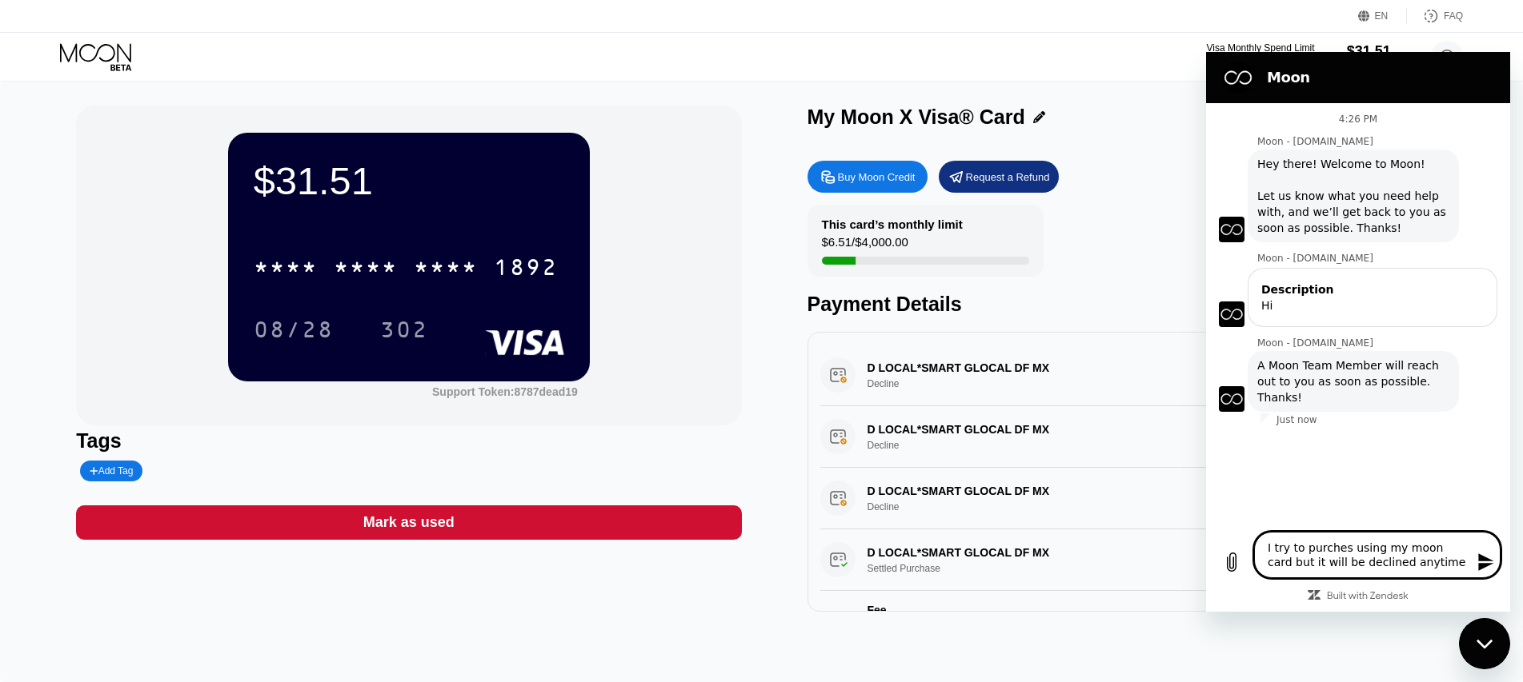
type textarea "I try to purches using my moon card but it will be declined anytime I"
type textarea "x"
type textarea "I try to purches using my moon card but it will be declined anytime I"
type textarea "x"
type textarea "I try to purches using my moon card but it will be declined anytime I t"
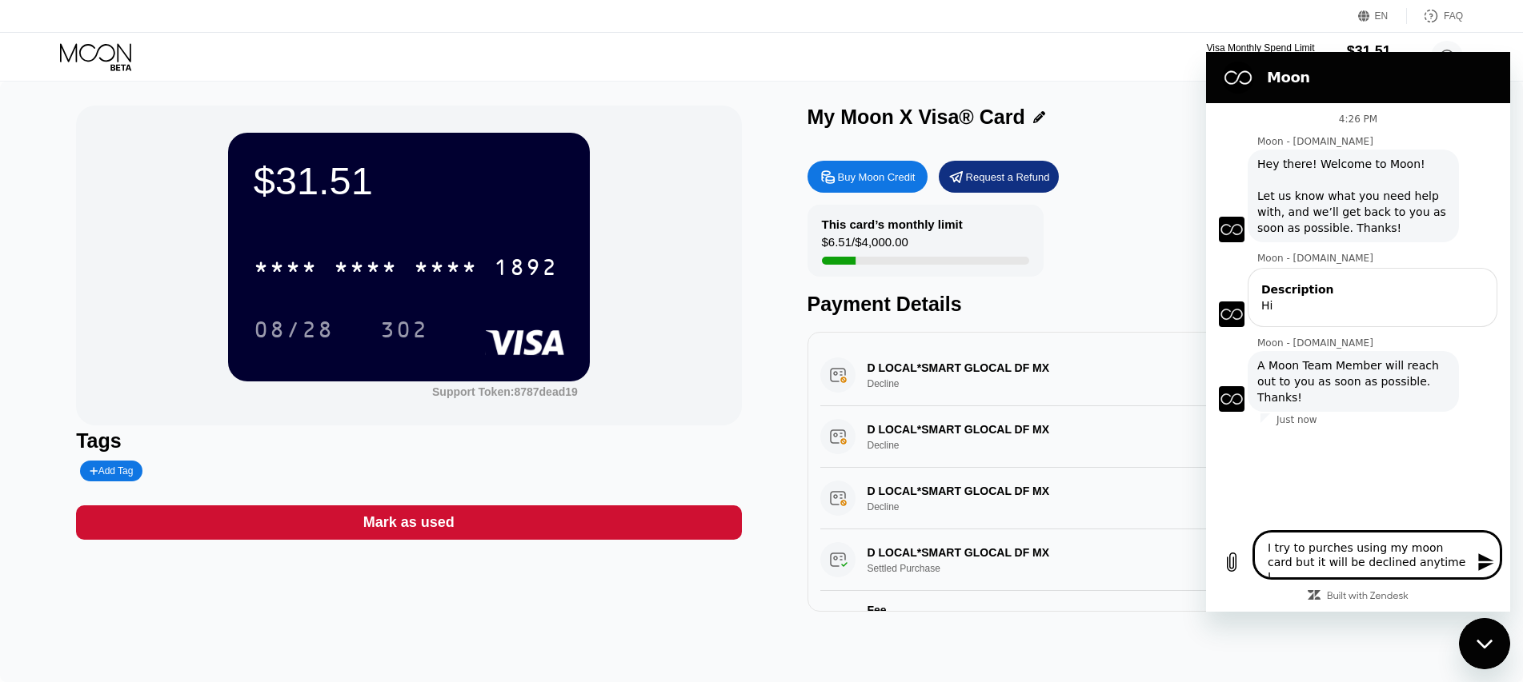
type textarea "x"
type textarea "I try to purches using my moon card but it will be declined anytime I tr"
type textarea "x"
type textarea "I try to purches using my moon card but it will be declined anytime I try"
type textarea "x"
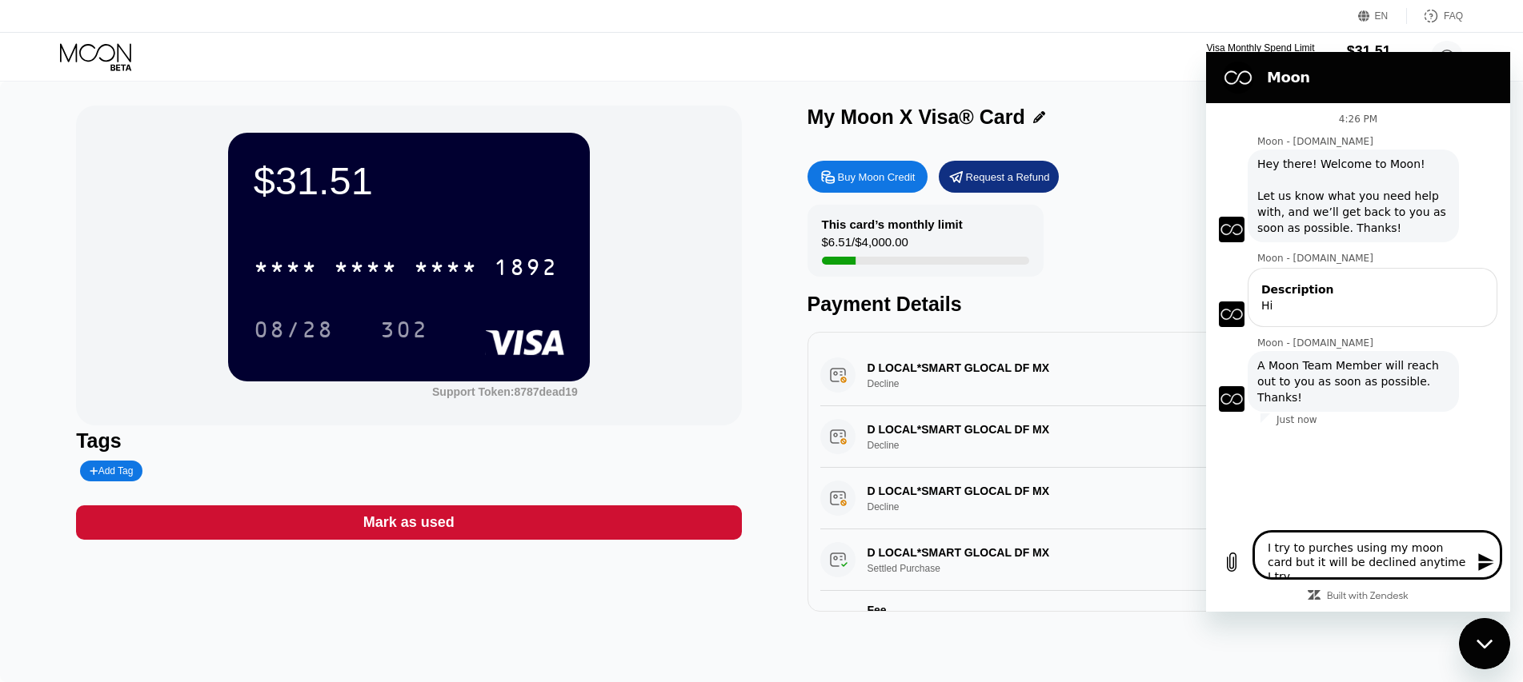
type textarea "I try to purches using my moon card but it will be declined anytime I try."
type textarea "x"
type textarea "I try to purches using my moon card but it will be declined anytime I try."
type textarea "x"
type textarea "I try to purches using my moon card but it will be declined anytime I try. C"
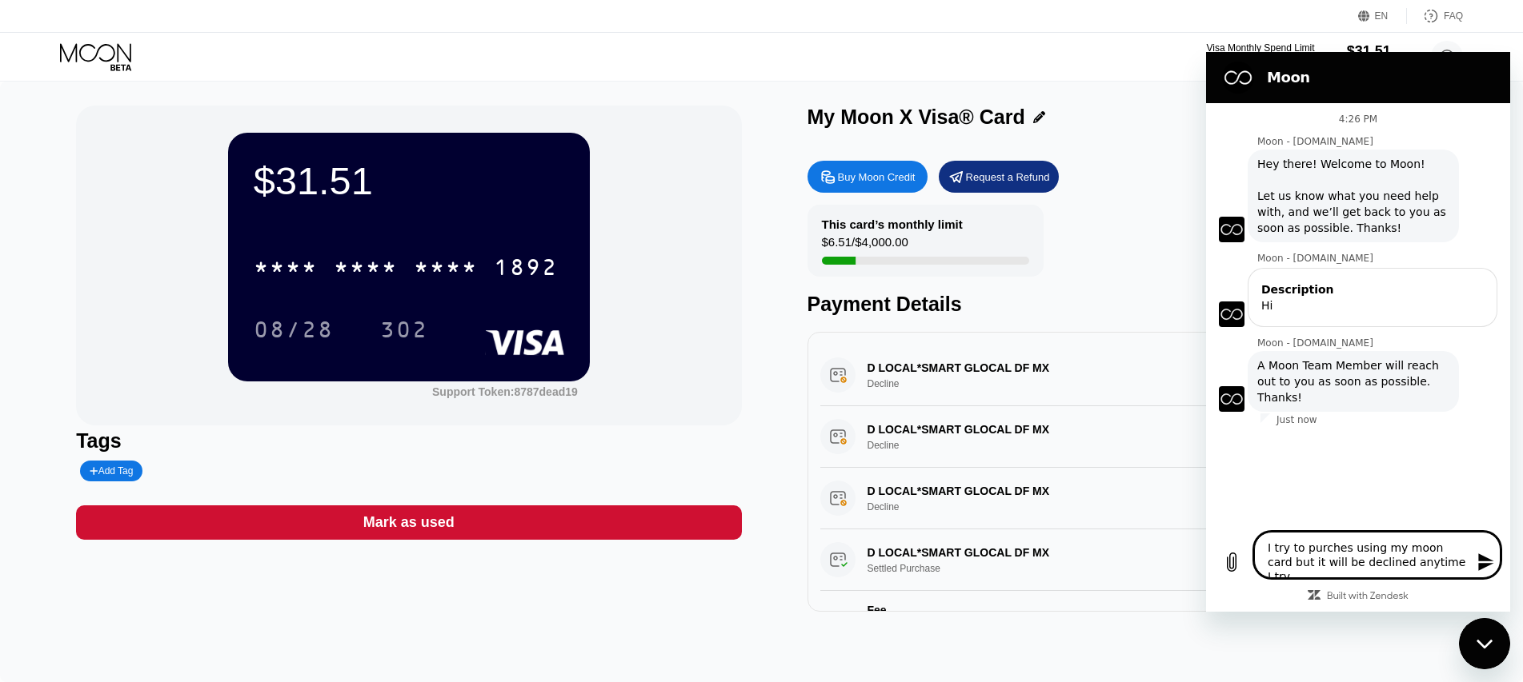
type textarea "x"
type textarea "I try to purches using my moon card but it will be declined anytime I try. Ca"
type textarea "x"
type textarea "I try to purches using my moon card but it will be declined anytime I try. Can"
type textarea "x"
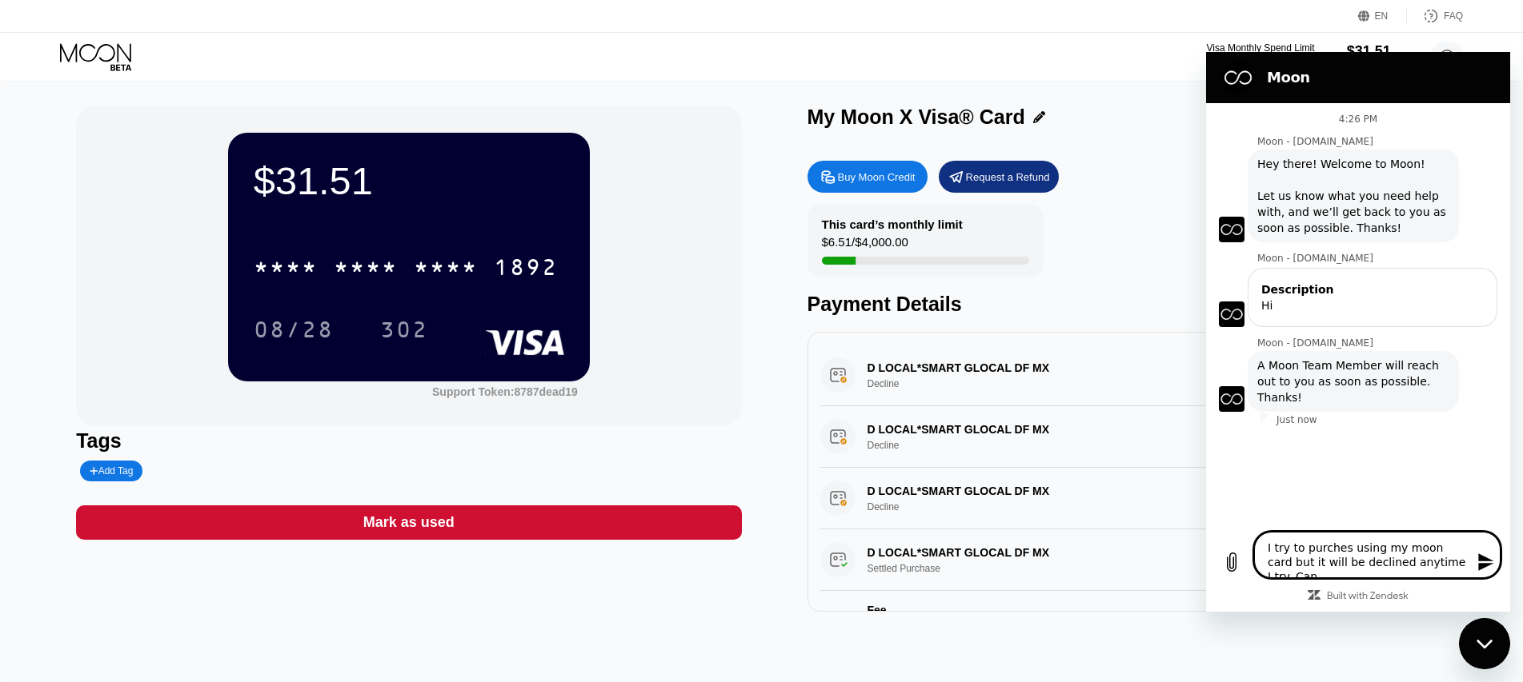
type textarea "I try to purches using my moon card but it will be declined anytime I try. Can"
type textarea "x"
type textarea "I try to purches using my moon card but it will be declined anytime I try. Can y"
type textarea "x"
type textarea "I try to purches using my moon card but it will be declined anytime I try. Can …"
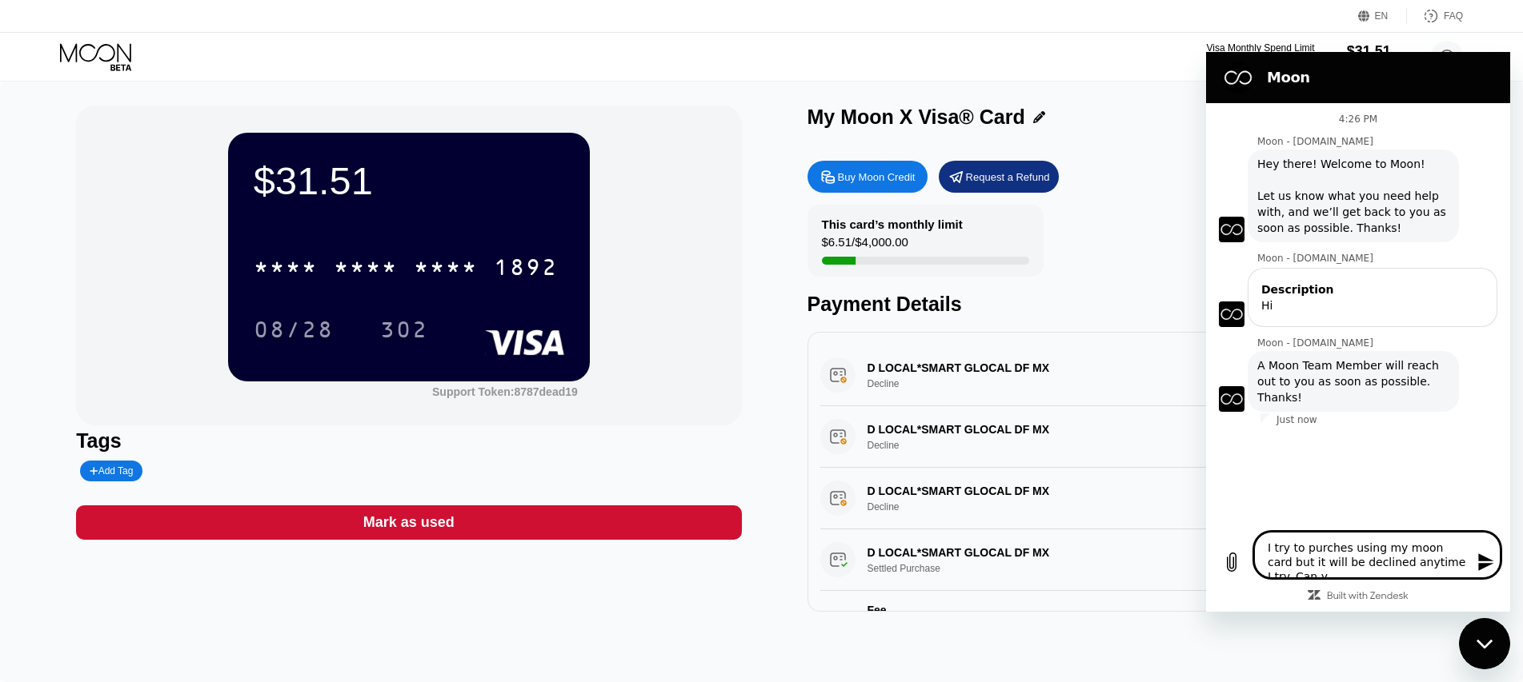
type textarea "x"
type textarea "I try to purches using my moon card but it will be declined anytime I try. Can …"
type textarea "x"
type textarea "I try to purches using my moon card but it will be declined anytime I try. Can …"
type textarea "x"
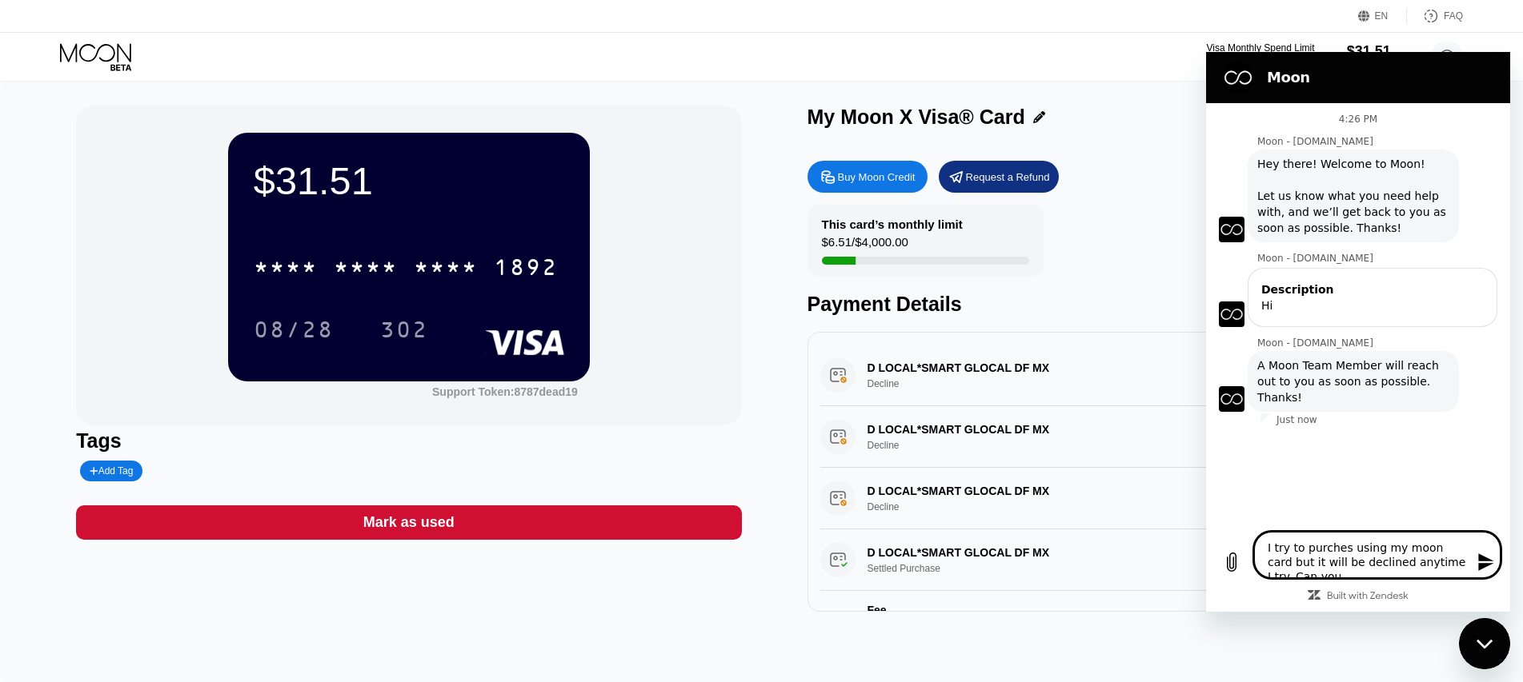
type textarea "I try to purches using my moon card but it will be declined anytime I try. Can …"
type textarea "x"
type textarea "I try to purches using my moon card but it will be declined anytime I try. Can …"
type textarea "x"
type textarea "I try to purches using my moon card but it will be declined anytime I try. Can y"
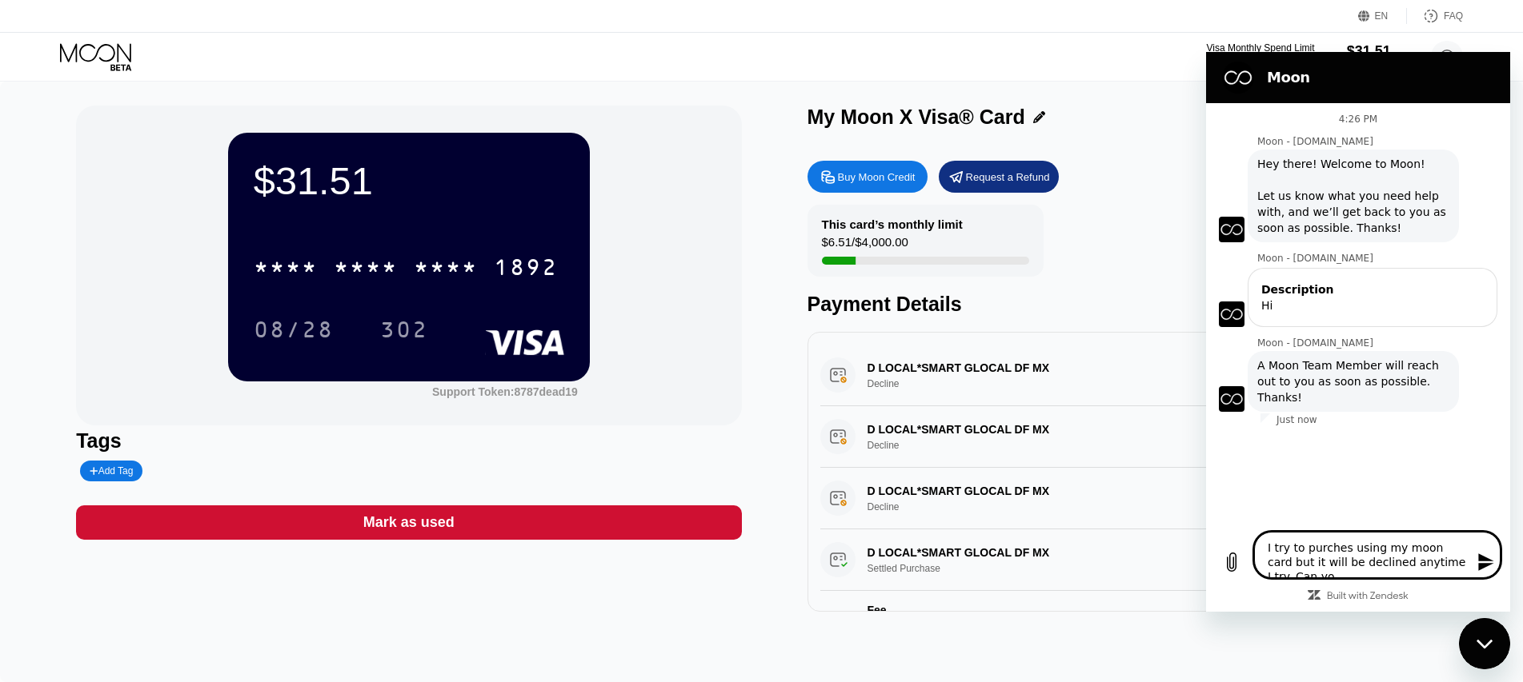
type textarea "x"
type textarea "I try to purches using my moon card but it will be declined anytime I try. Can"
type textarea "x"
type textarea "I try to purches using my moon card but it will be declined anytime I try. Can I"
type textarea "x"
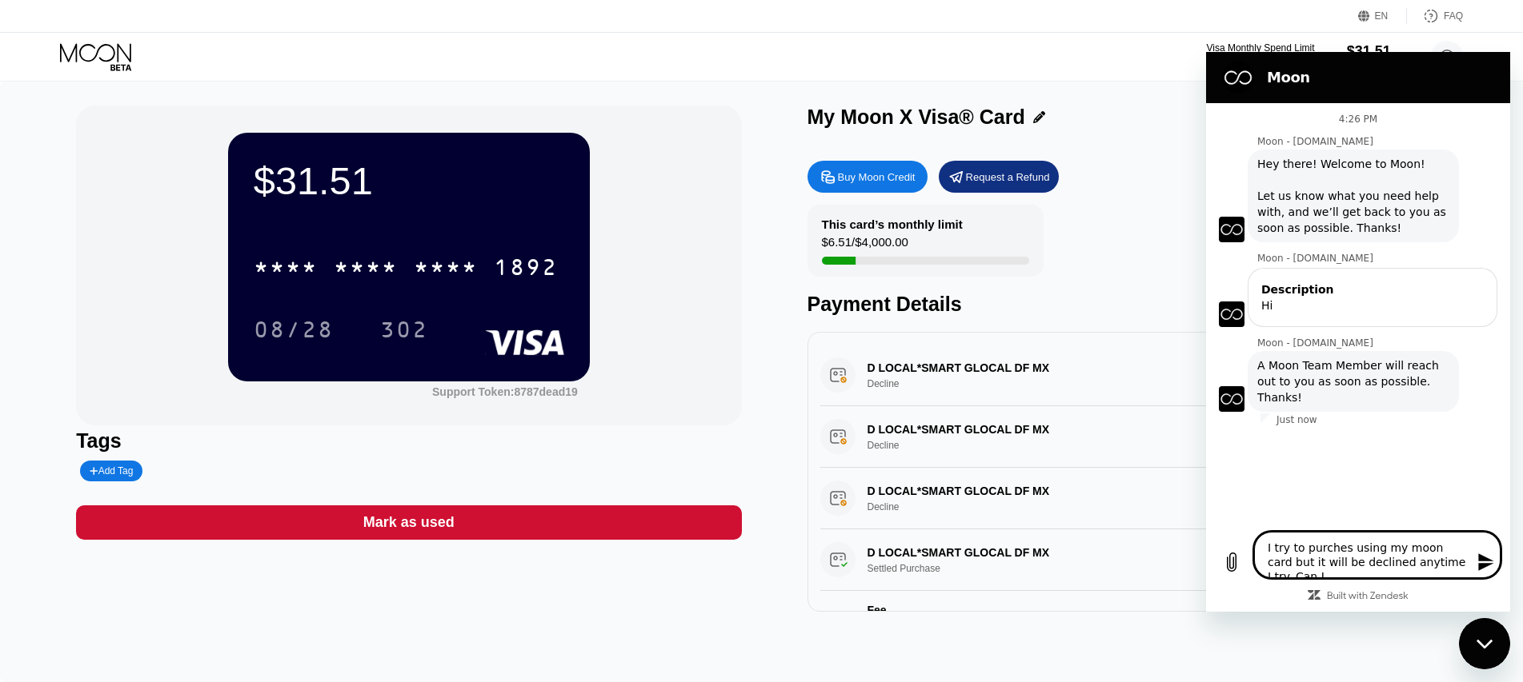
type textarea "I try to purches using my moon card but it will be declined anytime I try. Can"
type textarea "x"
type textarea "I try to purches using my moon card but it will be declined anytime I try. Can"
type textarea "x"
type textarea "I try to purches using my moon card but it will be declined anytime I try. Ca"
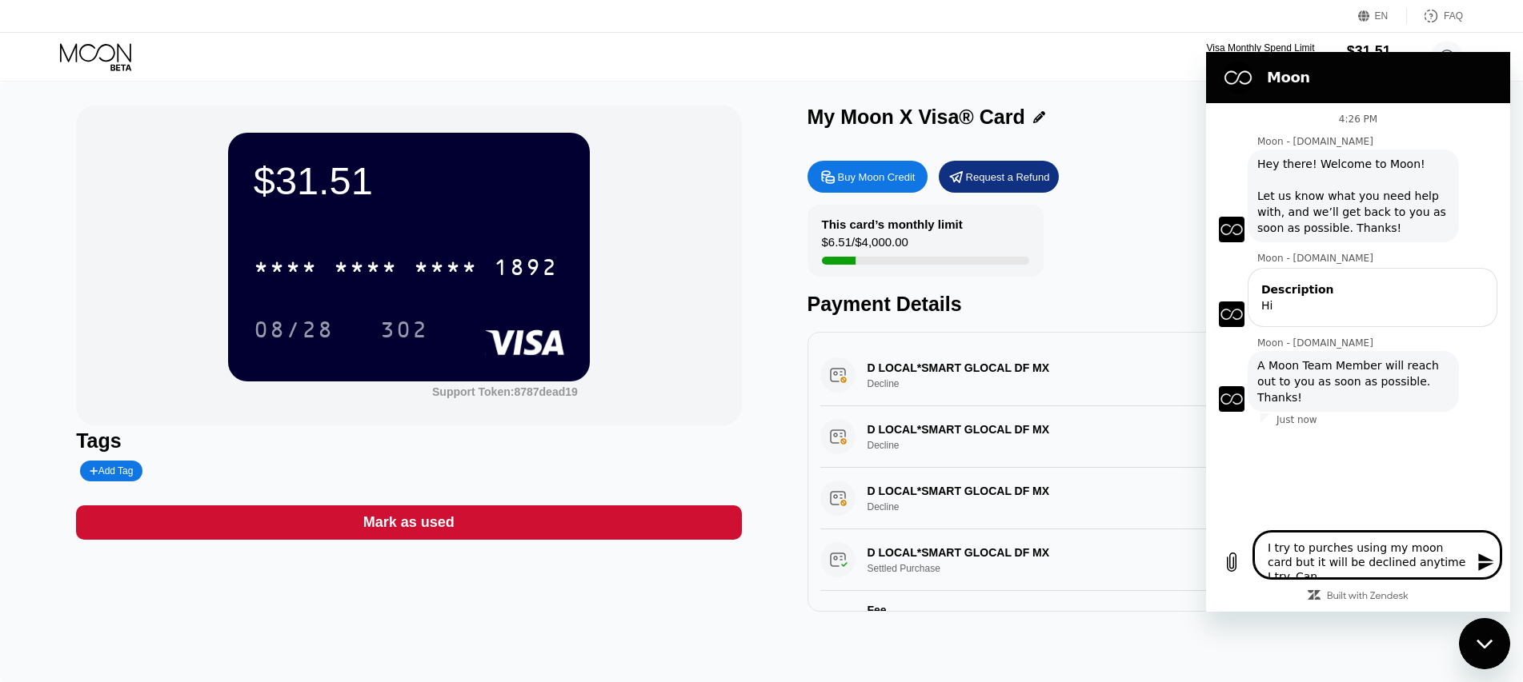
type textarea "x"
type textarea "I try to purches using my moon card but it will be declined anytime I try. C"
type textarea "x"
type textarea "I try to purches using my moon card but it will be declined anytime I try."
type textarea "x"
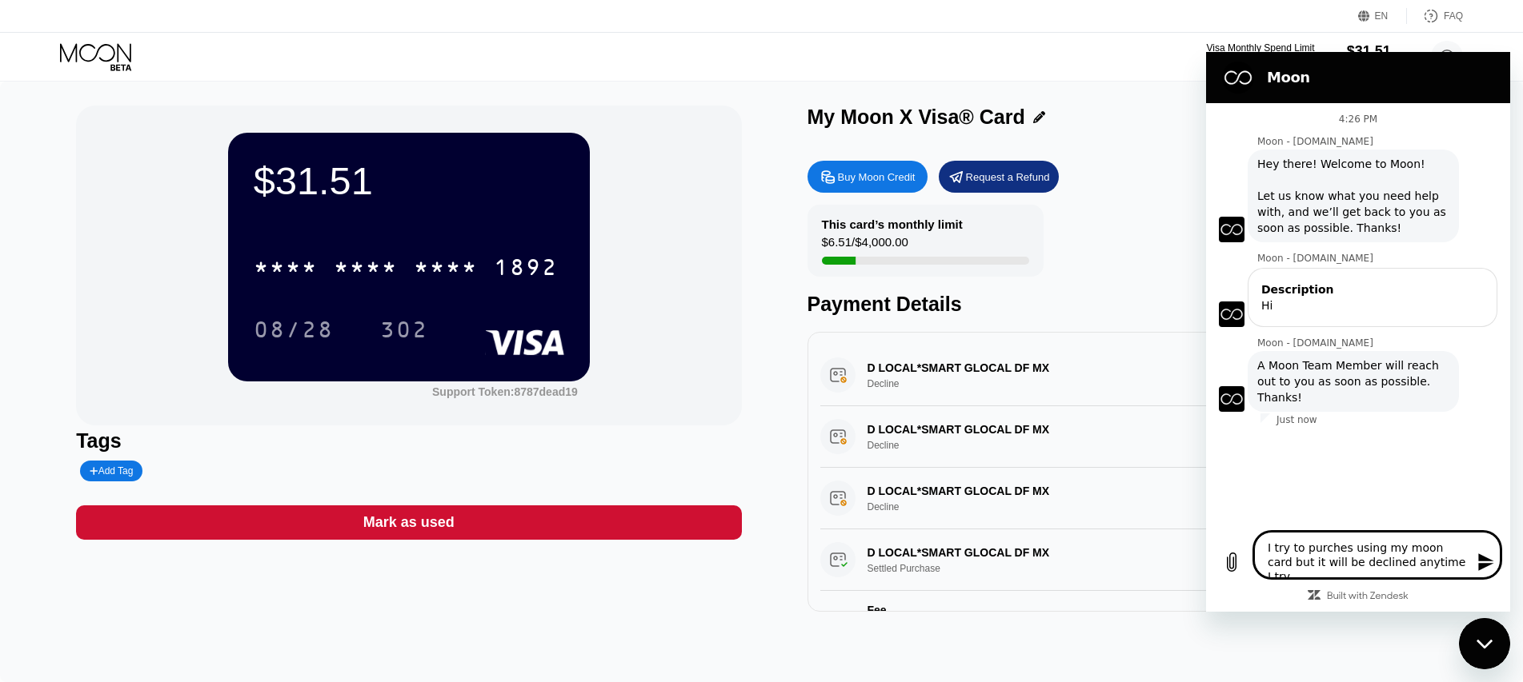
type textarea "I try to purches using my moon card but it will be declined anytime I try. C"
type textarea "x"
type textarea "I try to purches using my moon card but it will be declined anytime I try. Ca"
type textarea "x"
type textarea "I try to purches using my moon card but it will be declined anytime I try. Can"
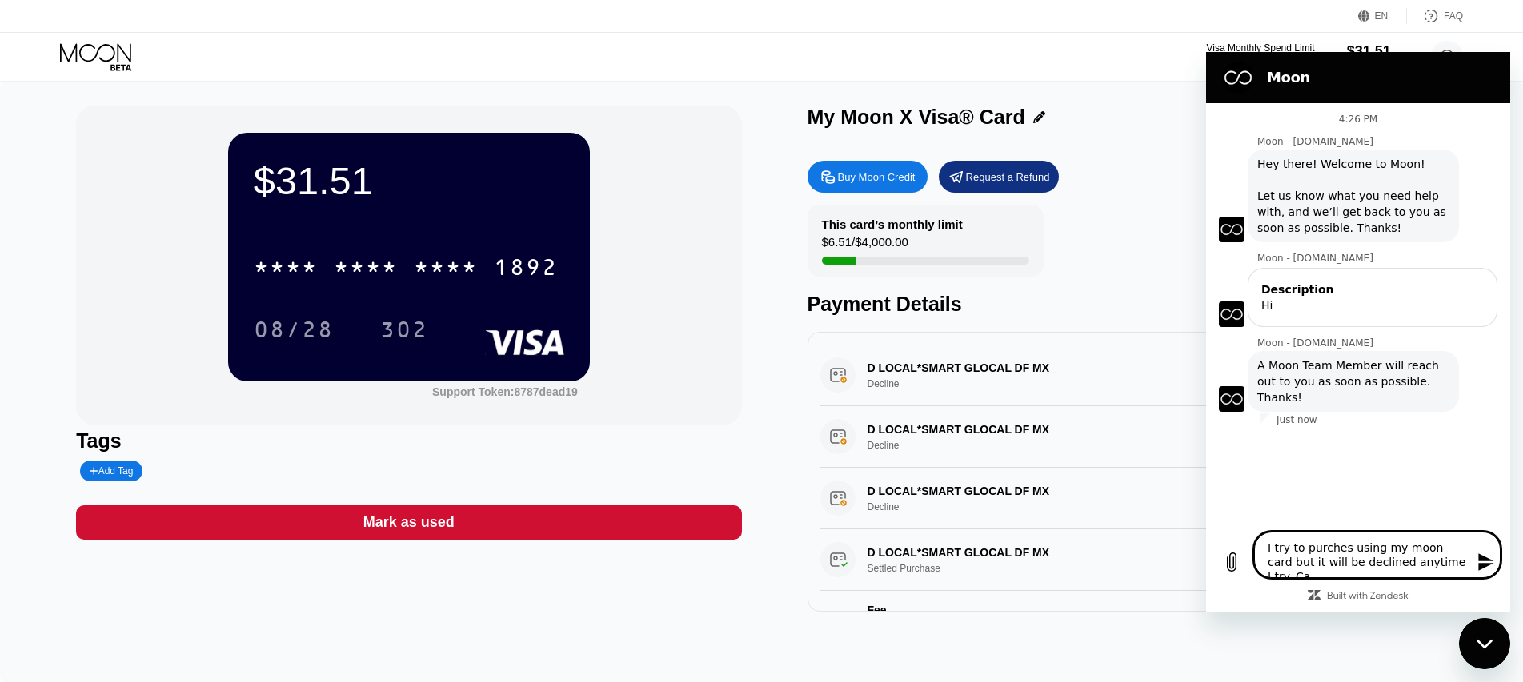
type textarea "x"
type textarea "I try to purches using my moon card but it will be declined anytime I try. Can"
paste textarea "8787dead19"
drag, startPoint x: 1319, startPoint y: 516, endPoint x: 1327, endPoint y: 553, distance: 37.8
click at [1331, 577] on textarea "I try to purches using my moon card but it will be declined anytime I try. Can …" at bounding box center [1377, 540] width 246 height 75
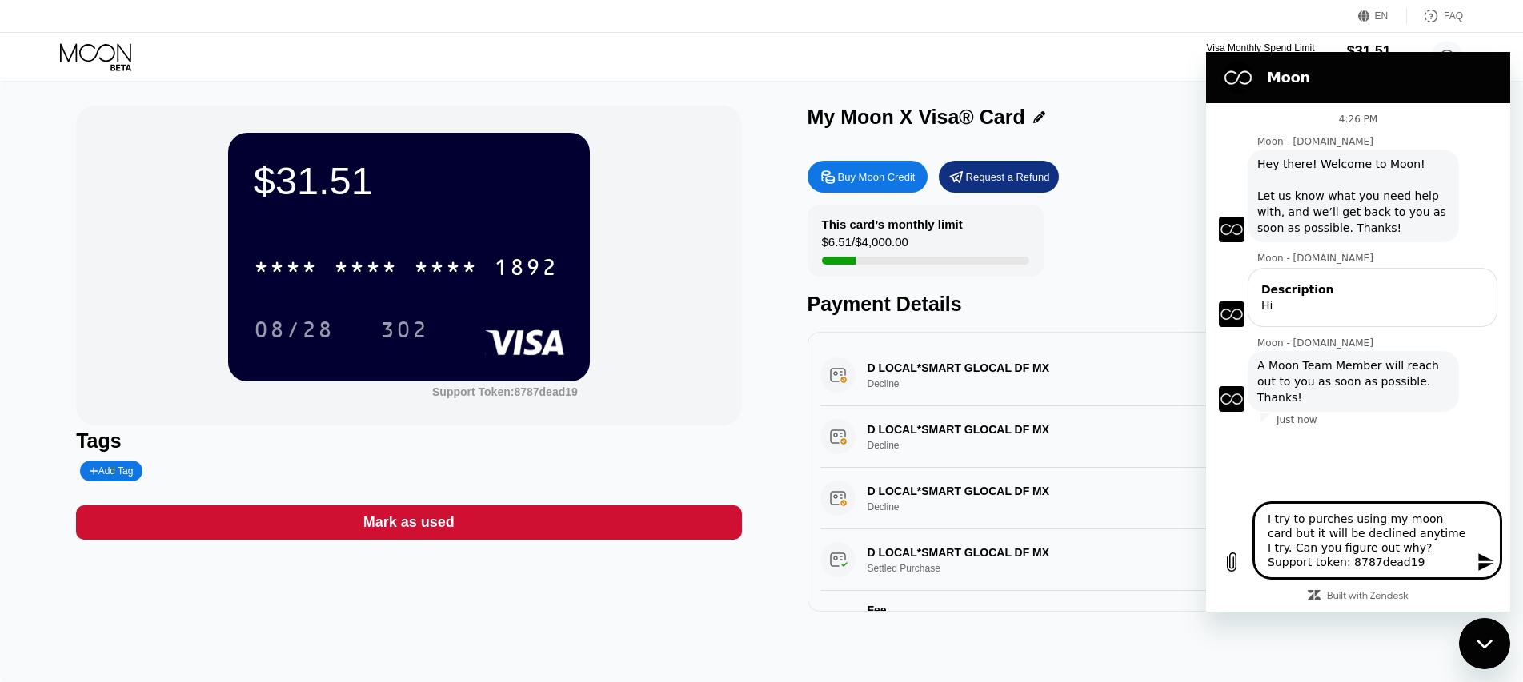
click at [1317, 526] on textarea "I try to purches using my moon card but it will be declined anytime I try. Can …" at bounding box center [1377, 540] width 246 height 75
click at [1340, 518] on textarea "I try to purches using my moon card but it will be declined anytime I try. Can …" at bounding box center [1377, 540] width 246 height 75
click at [1339, 522] on textarea "I try to purchese using my moon card but it will be declined anytime I try. Can…" at bounding box center [1377, 540] width 246 height 75
click at [1472, 631] on div "Close messaging window" at bounding box center [1484, 644] width 48 height 48
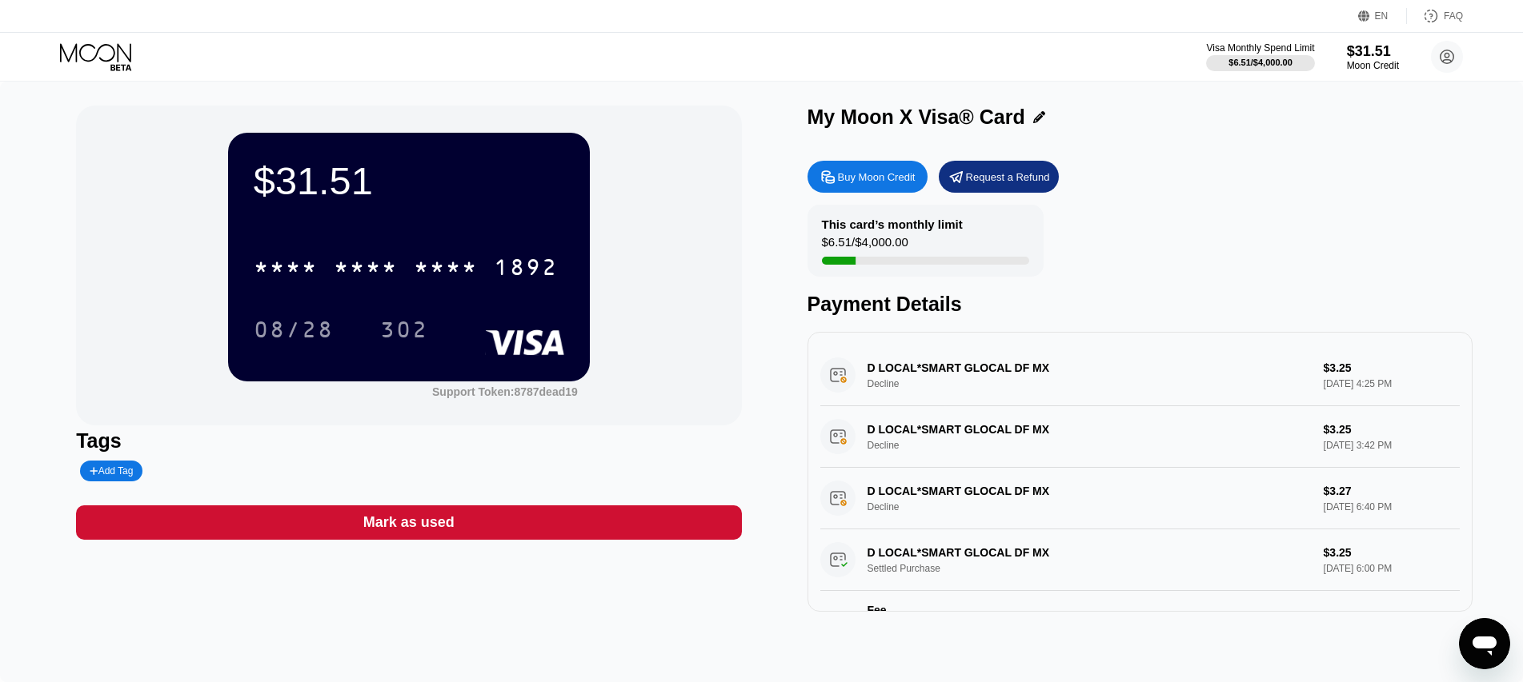
click at [1482, 638] on icon "Open messaging window" at bounding box center [1484, 646] width 24 height 19
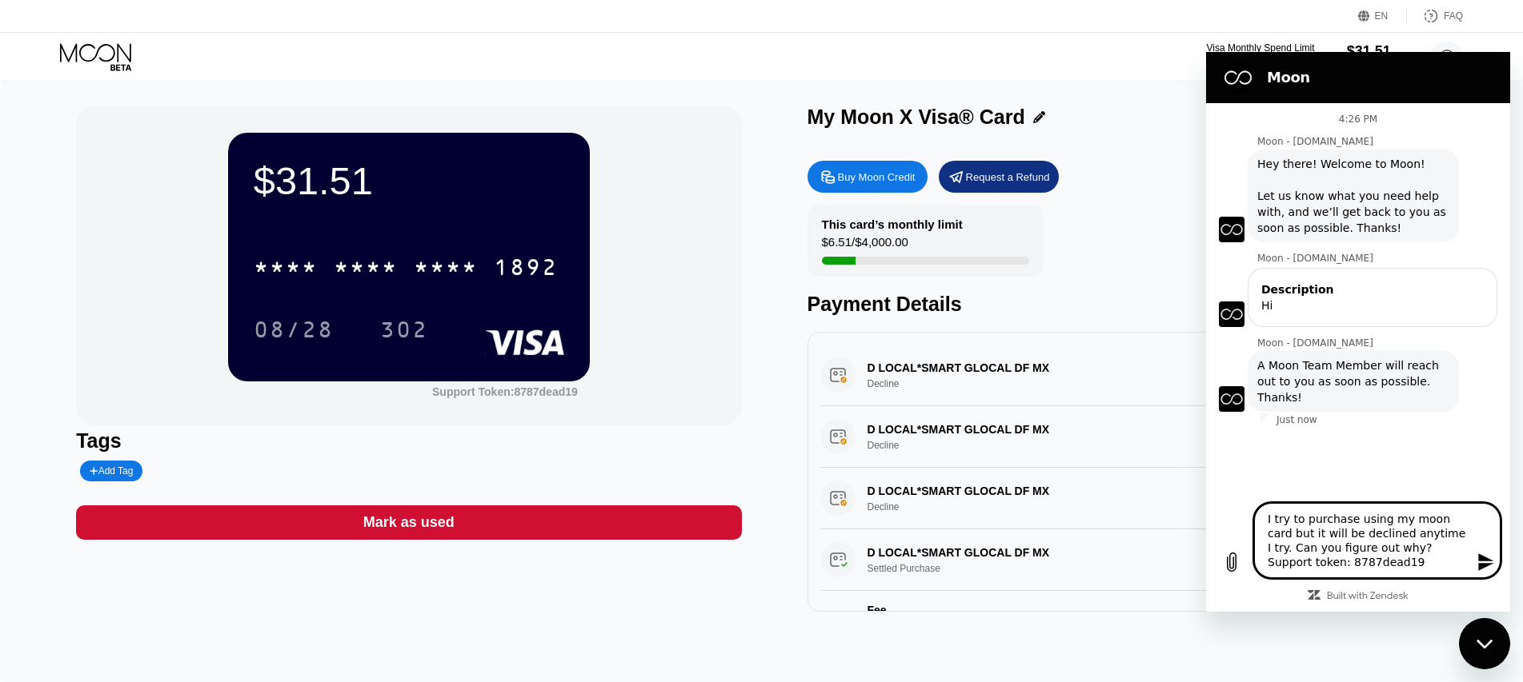
click at [1483, 559] on icon "Send message" at bounding box center [1485, 563] width 15 height 18
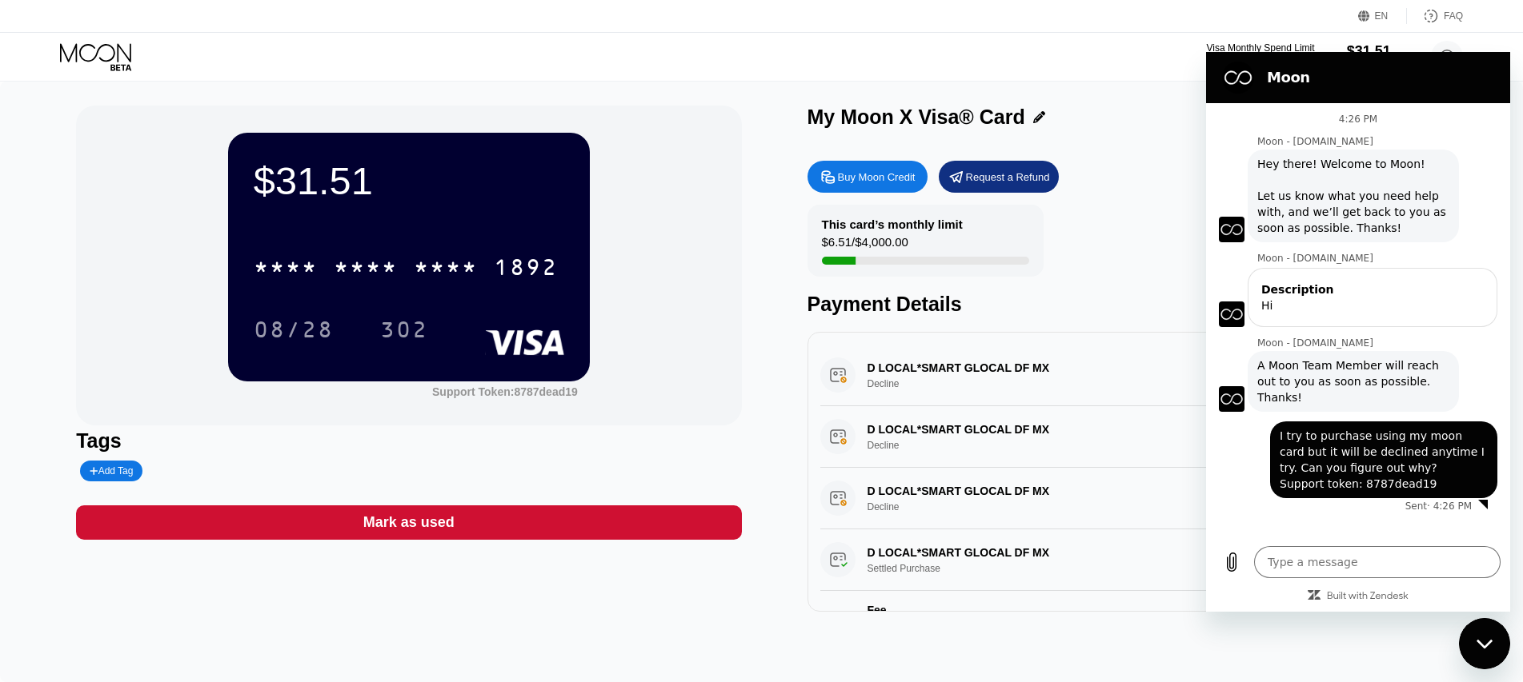
click at [508, 462] on div "Tags Add Tag" at bounding box center [408, 456] width 665 height 52
click at [385, 287] on div "* * * * * * * * * * * * 1892" at bounding box center [405, 267] width 323 height 40
drag, startPoint x: 473, startPoint y: 418, endPoint x: 486, endPoint y: 450, distance: 34.5
click at [484, 442] on div "$31.51 4513 6500 2066 1892 08/28 302 Support Token: 8787dead19 Tags Add Tag Mar…" at bounding box center [408, 359] width 665 height 506
click at [490, 453] on div "Tags" at bounding box center [408, 441] width 665 height 23
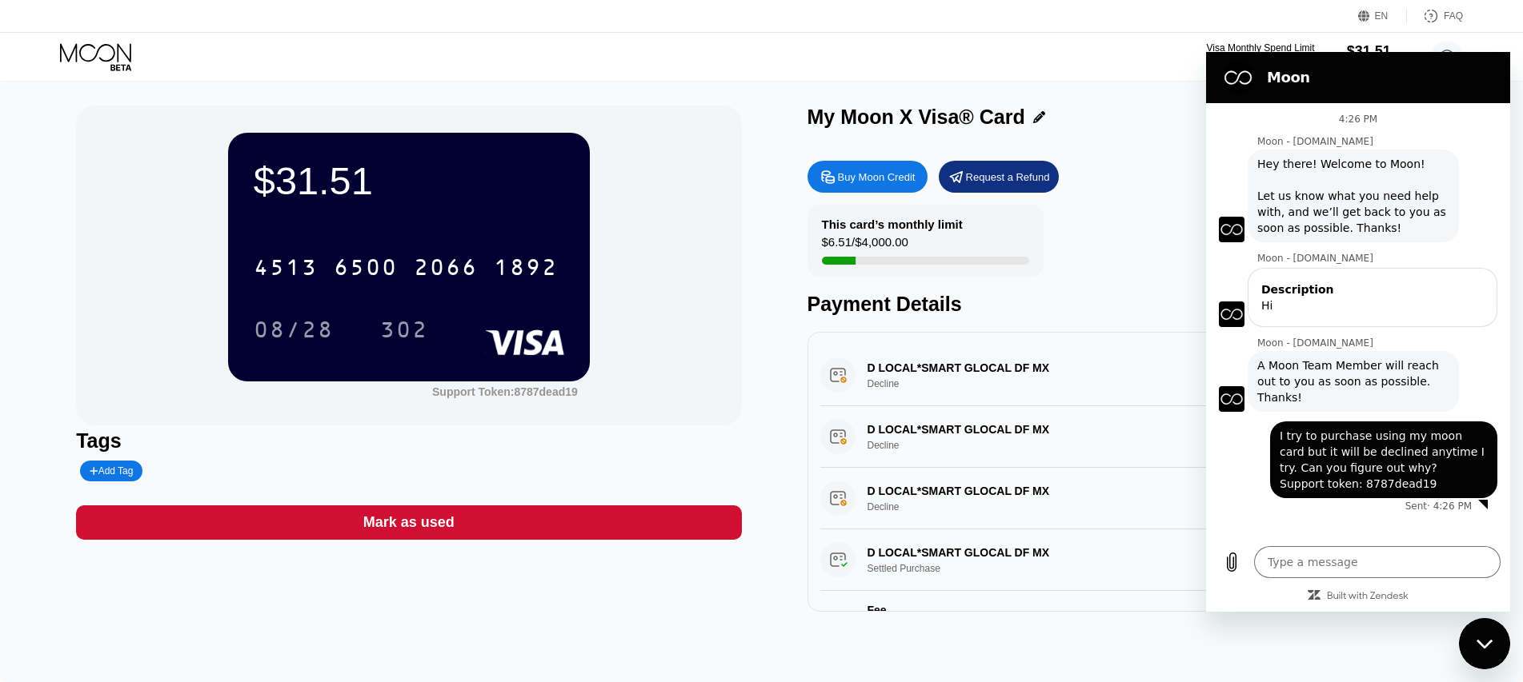
click at [1478, 630] on div "Close messaging window" at bounding box center [1484, 644] width 48 height 48
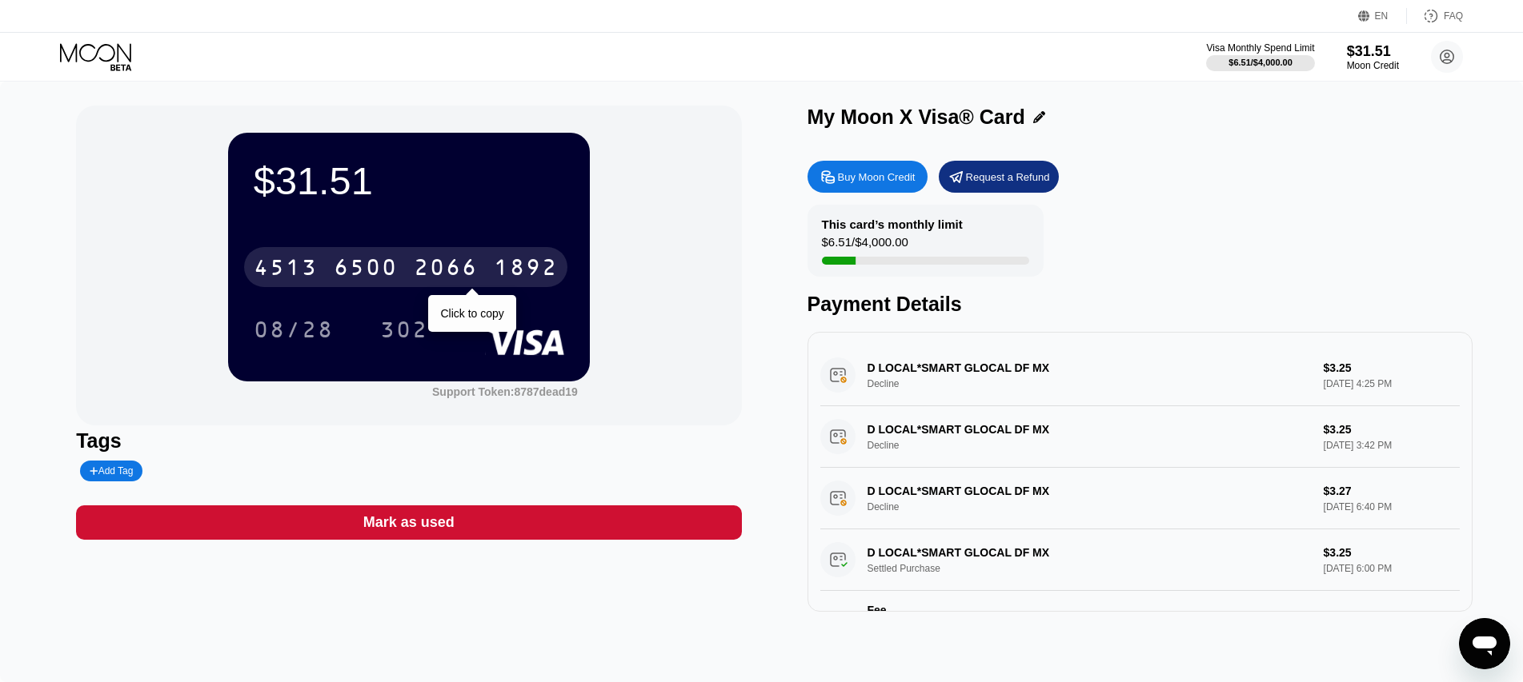
click at [529, 265] on div "1892" at bounding box center [526, 270] width 64 height 26
